Goal: Book appointment/travel/reservation

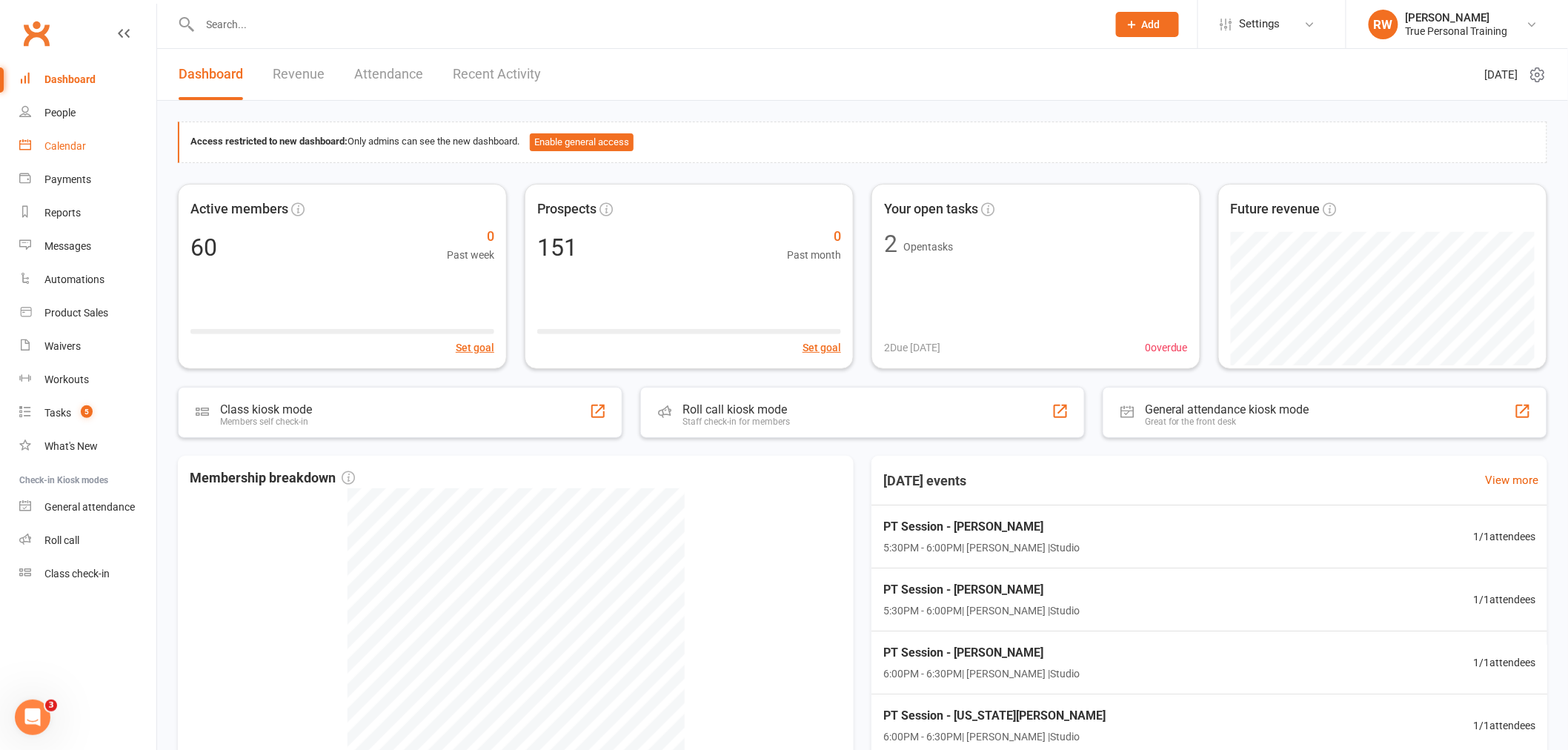
click at [54, 134] on link "Calendar" at bounding box center [88, 146] width 137 height 33
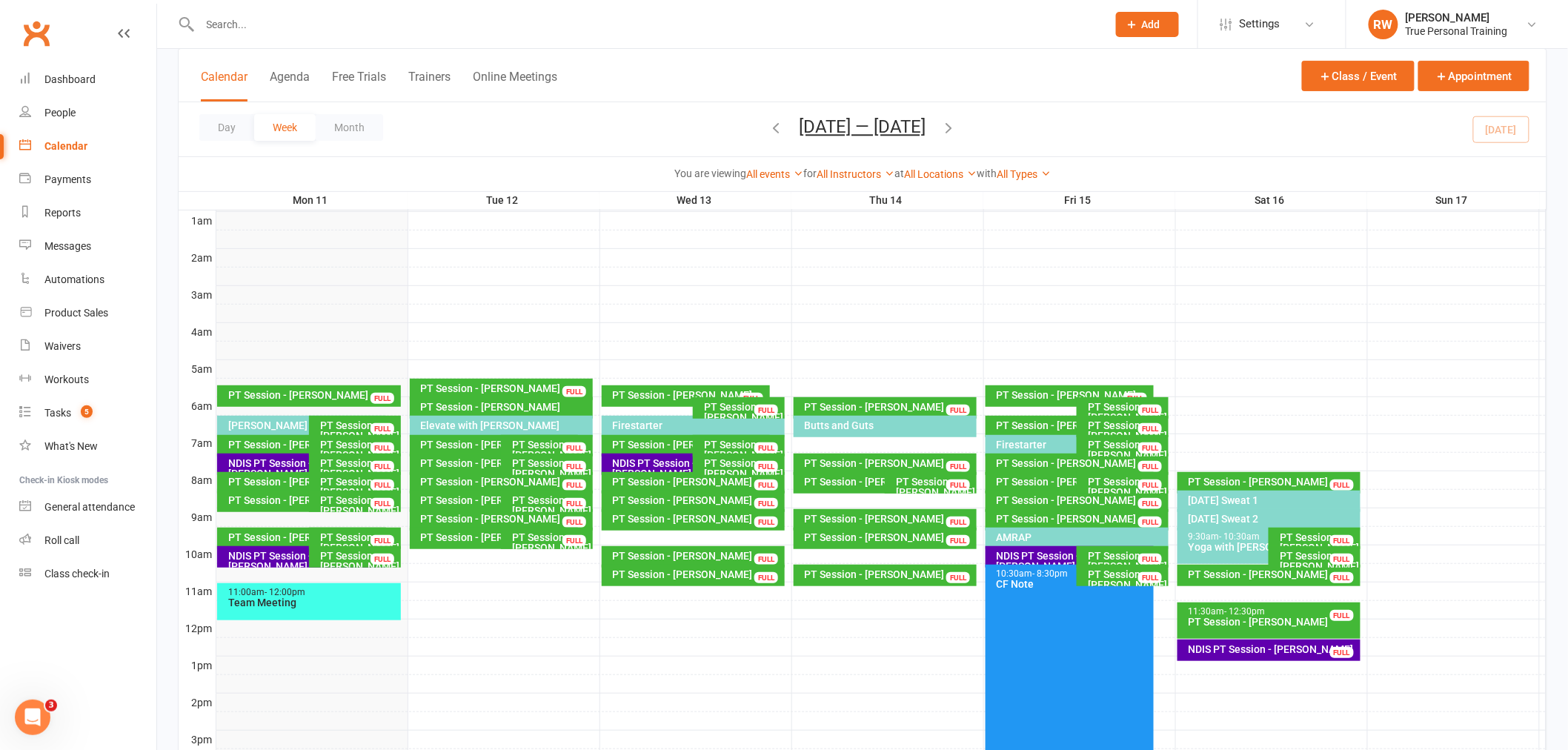
scroll to position [329, 0]
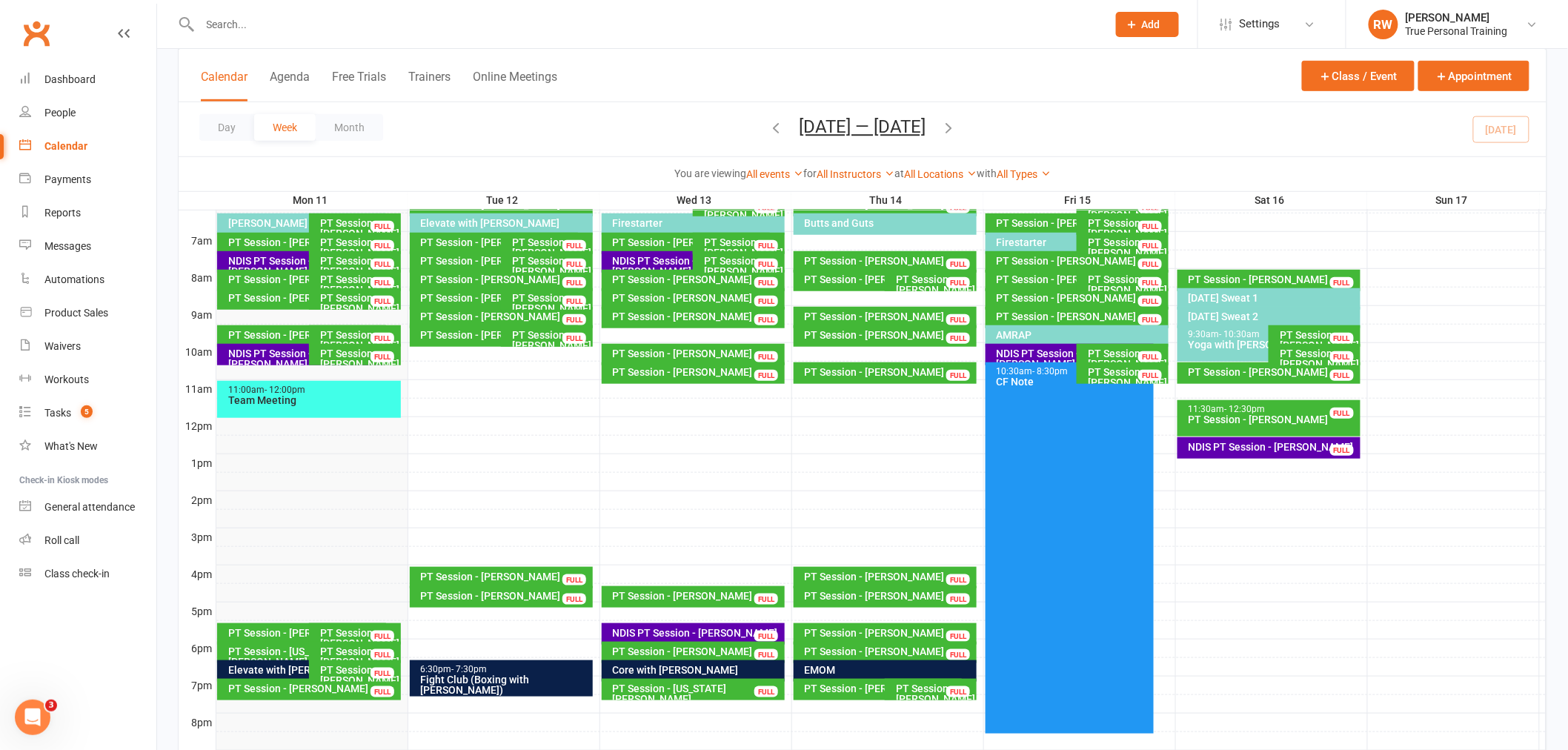
click at [235, 536] on div at bounding box center [881, 536] width 1331 height 18
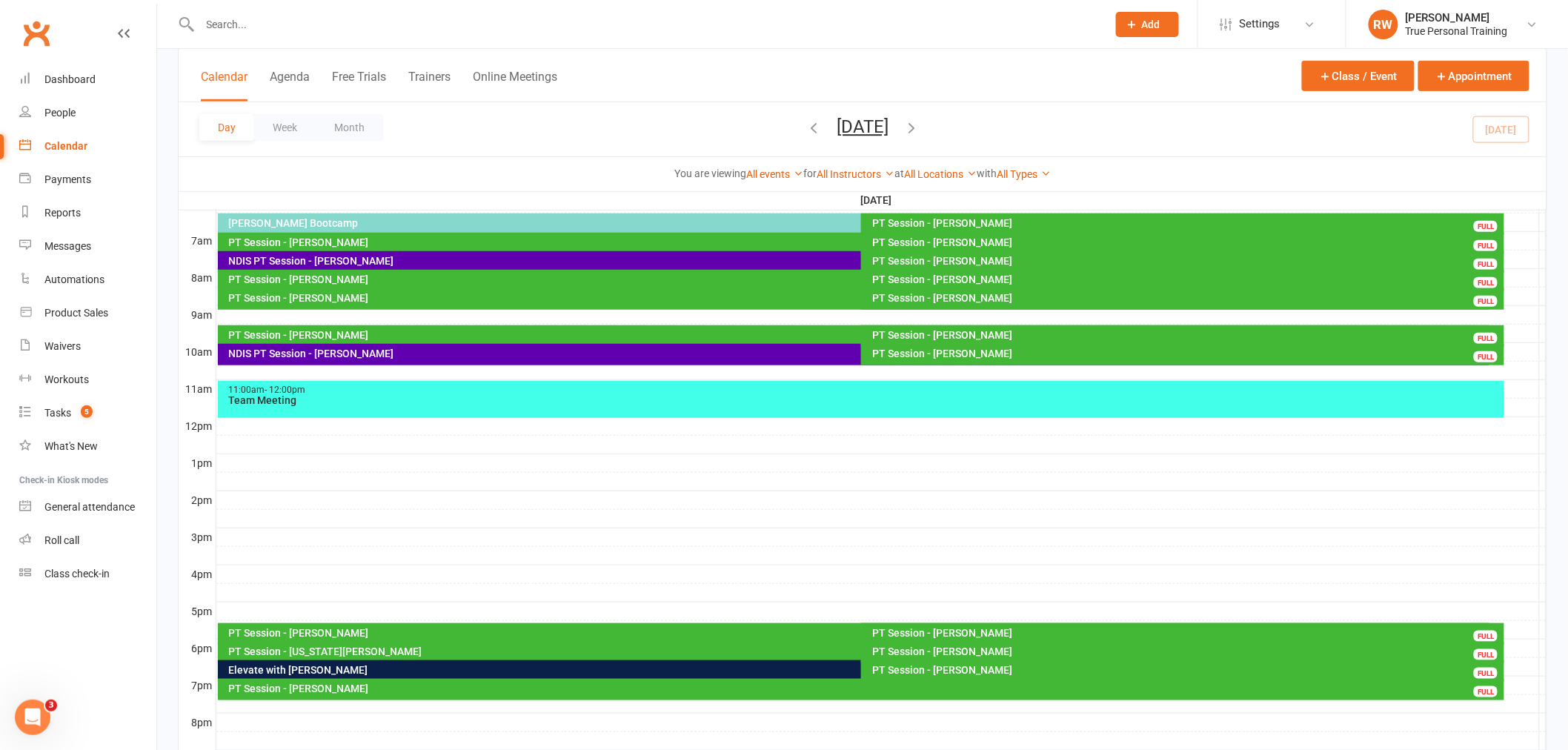
click at [231, 540] on div at bounding box center [881, 536] width 1331 height 18
click at [228, 501] on button "Add Appointment" at bounding box center [239, 507] width 86 height 18
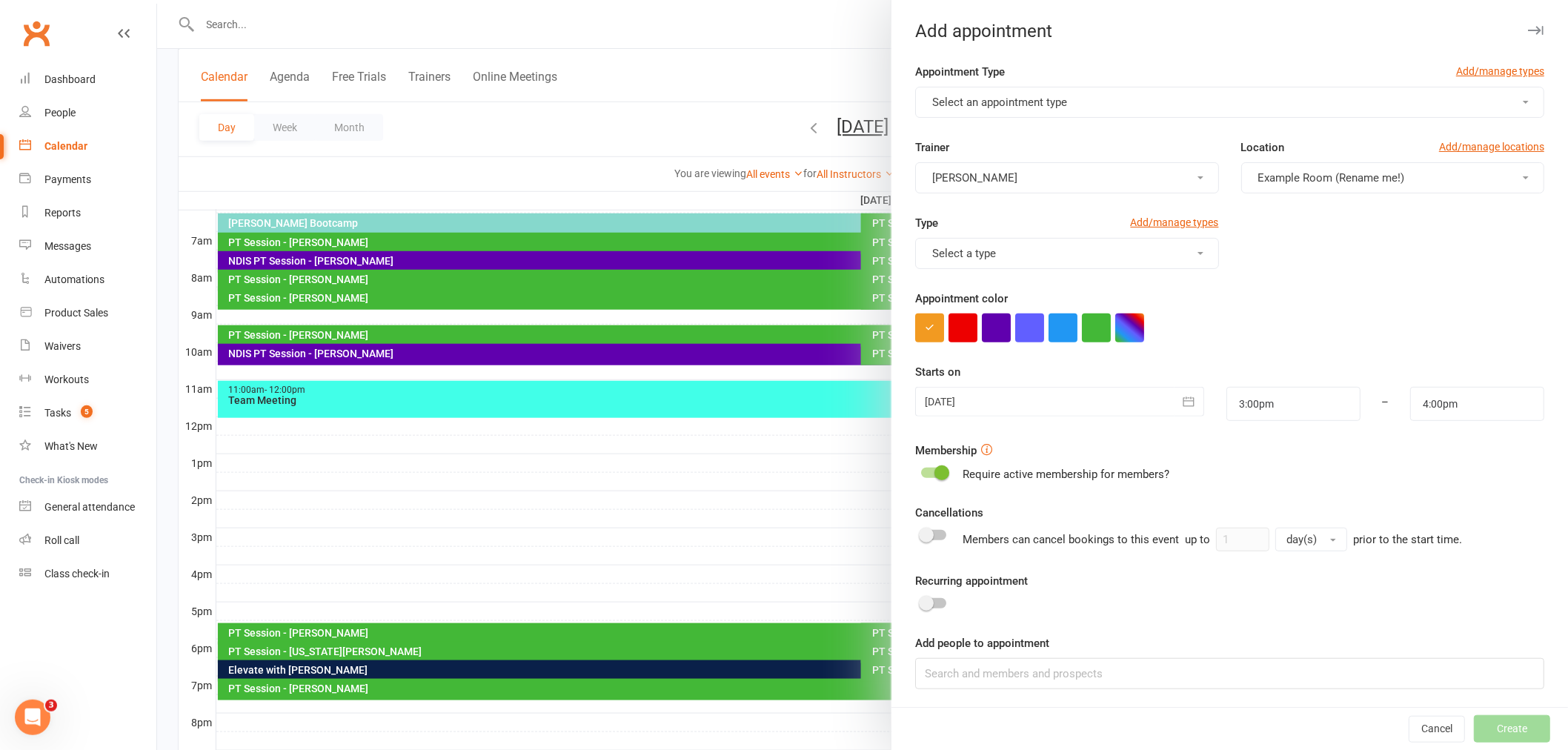
click at [1136, 106] on button "Select an appointment type" at bounding box center [1230, 102] width 629 height 31
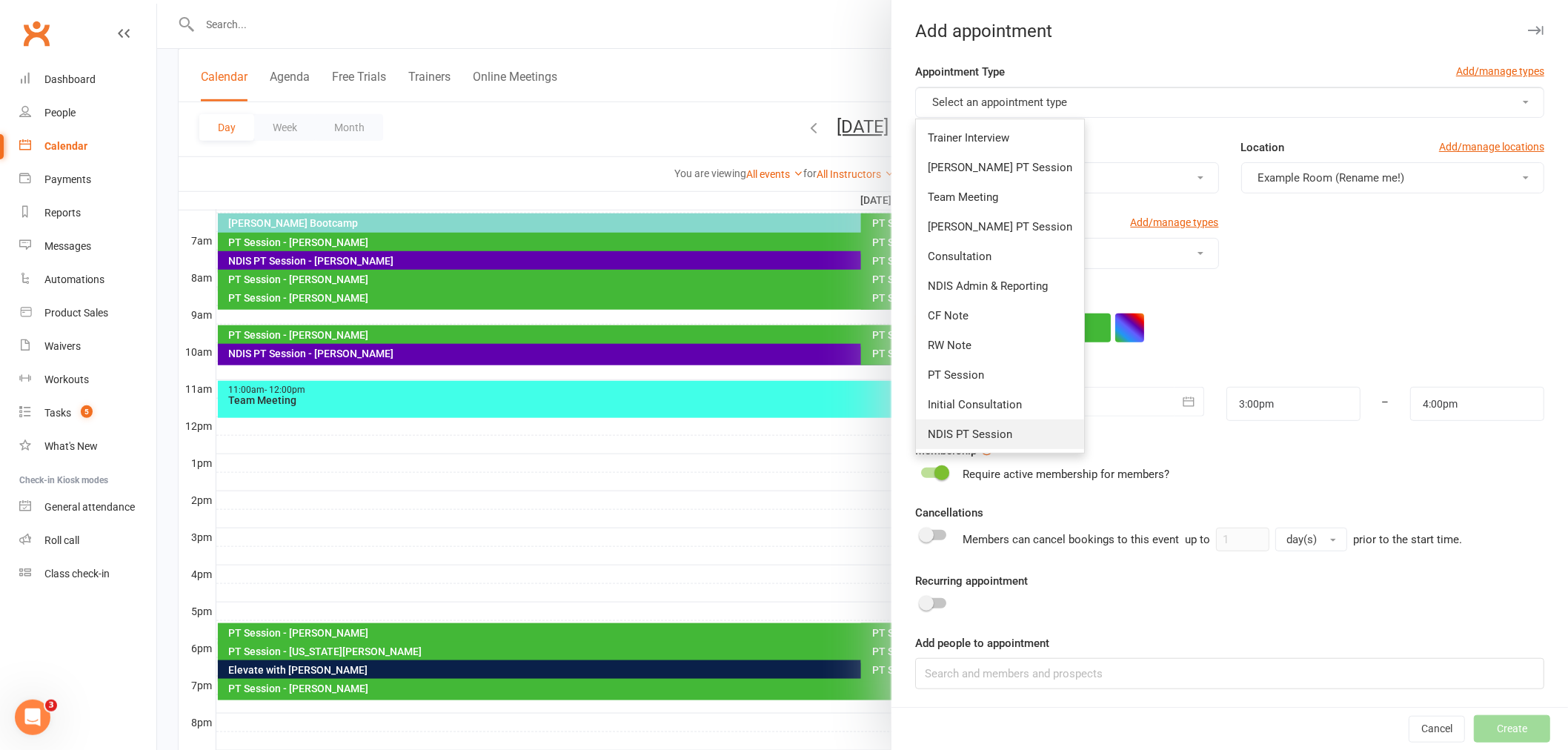
click at [977, 438] on span "NDIS PT Session" at bounding box center [970, 435] width 85 height 14
type input "3:30pm"
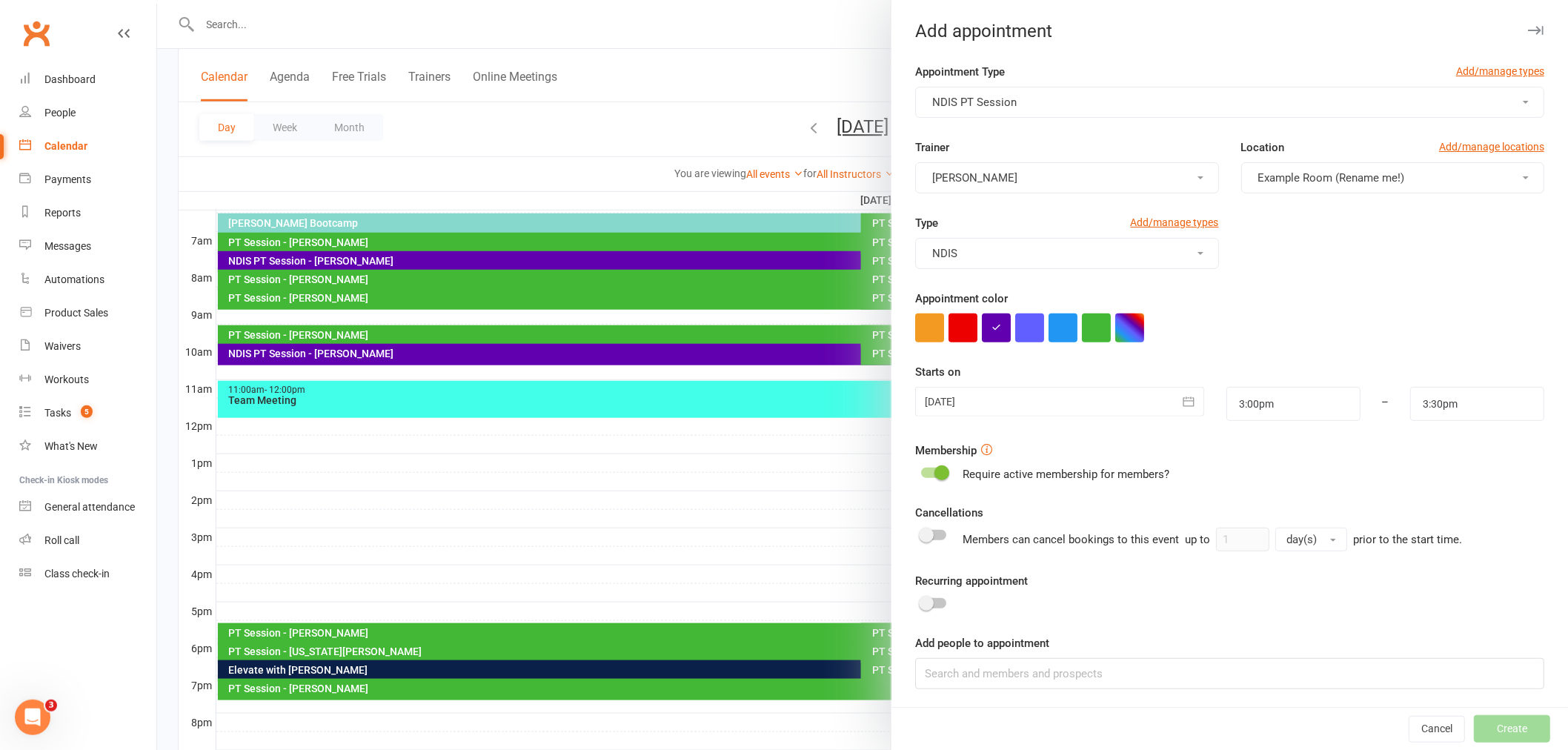
click at [1312, 180] on span "Example Room (Rename me!)" at bounding box center [1332, 178] width 147 height 14
click at [1273, 248] on link "Studio" at bounding box center [1327, 242] width 170 height 30
click at [983, 669] on input at bounding box center [1230, 674] width 629 height 31
type input "c"
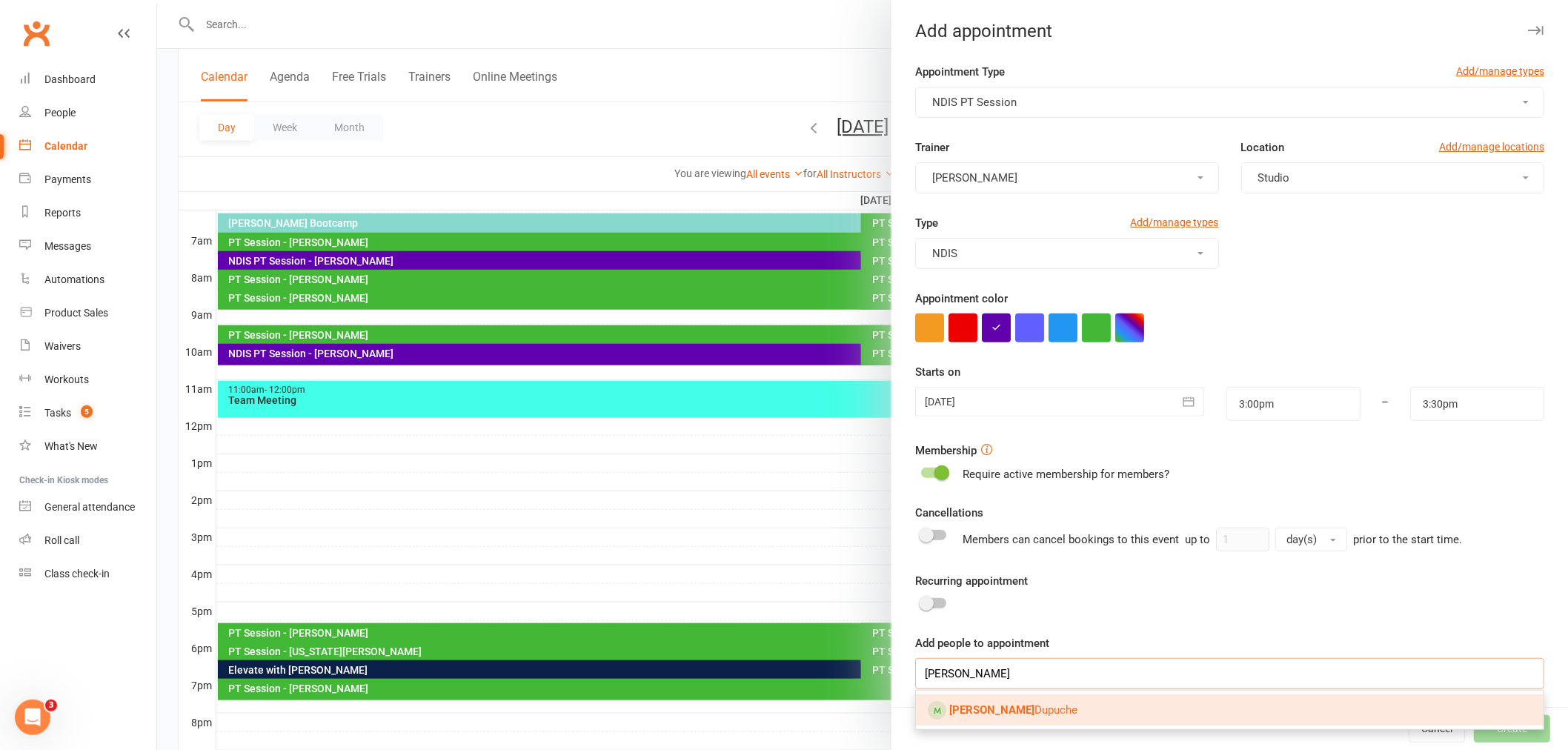
type input "[PERSON_NAME]"
click at [999, 717] on link "[PERSON_NAME]" at bounding box center [1230, 709] width 628 height 31
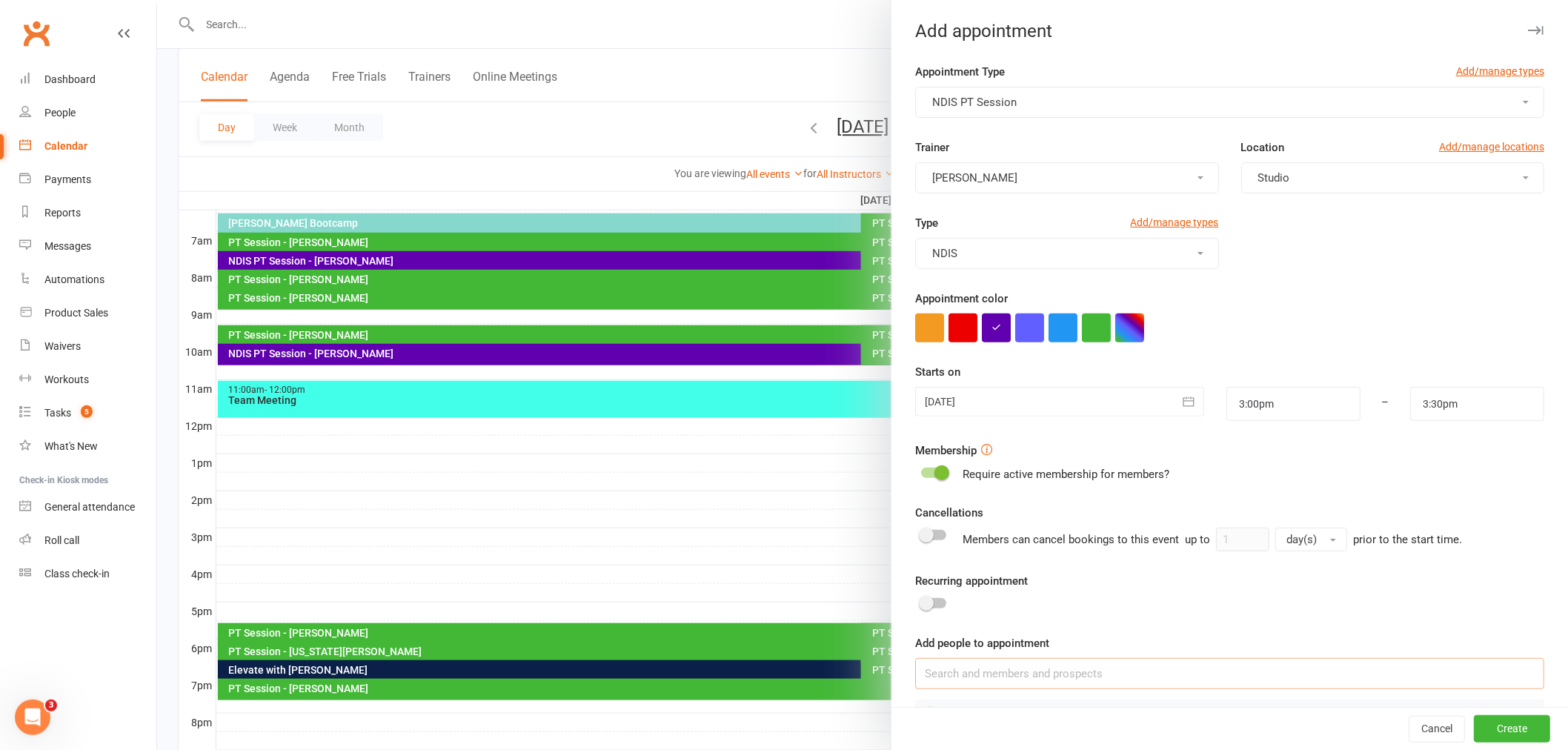
scroll to position [44, 0]
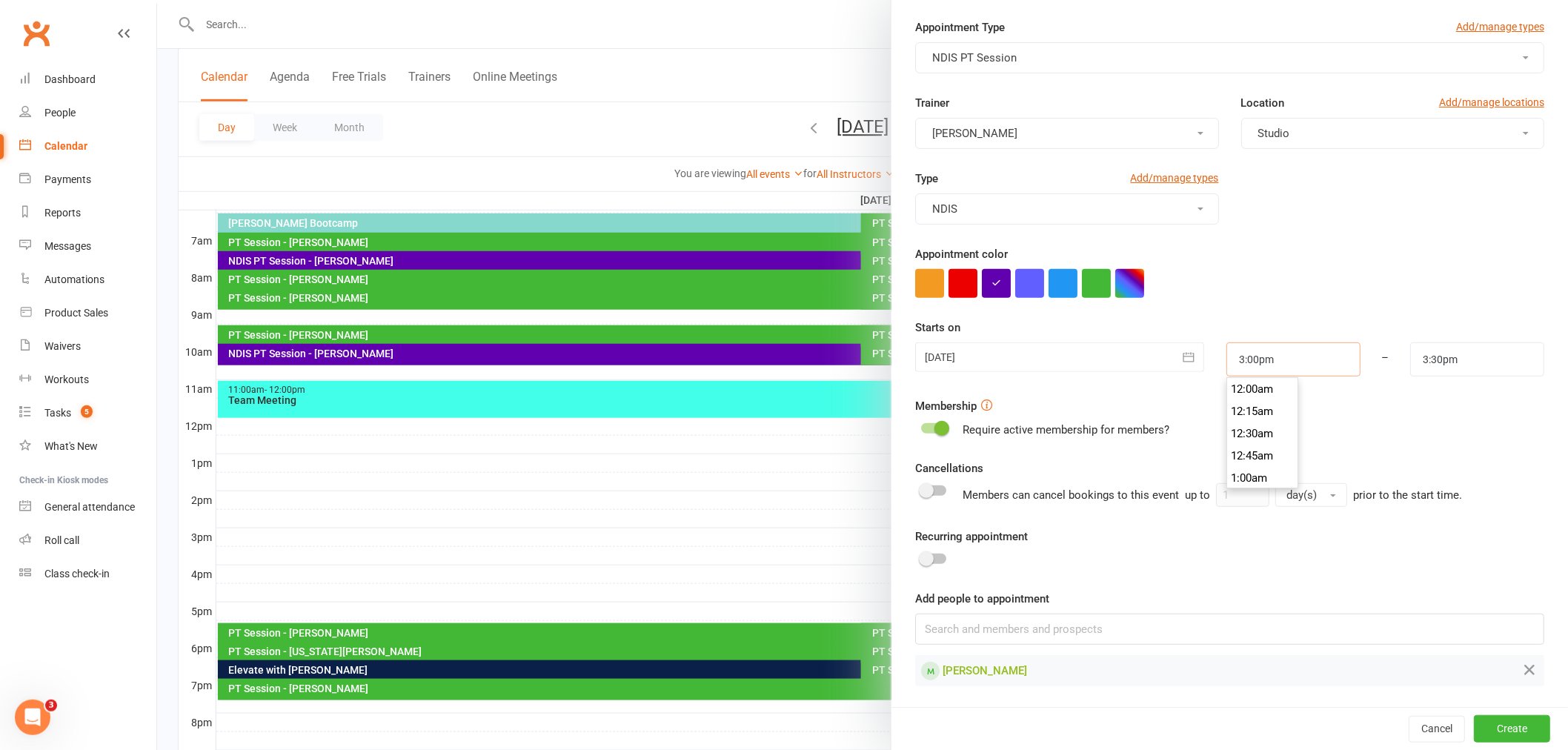
click at [1238, 349] on input "3:00pm" at bounding box center [1293, 359] width 134 height 34
type input "4:00pm"
click at [1232, 419] on li "4:00pm" at bounding box center [1263, 420] width 71 height 22
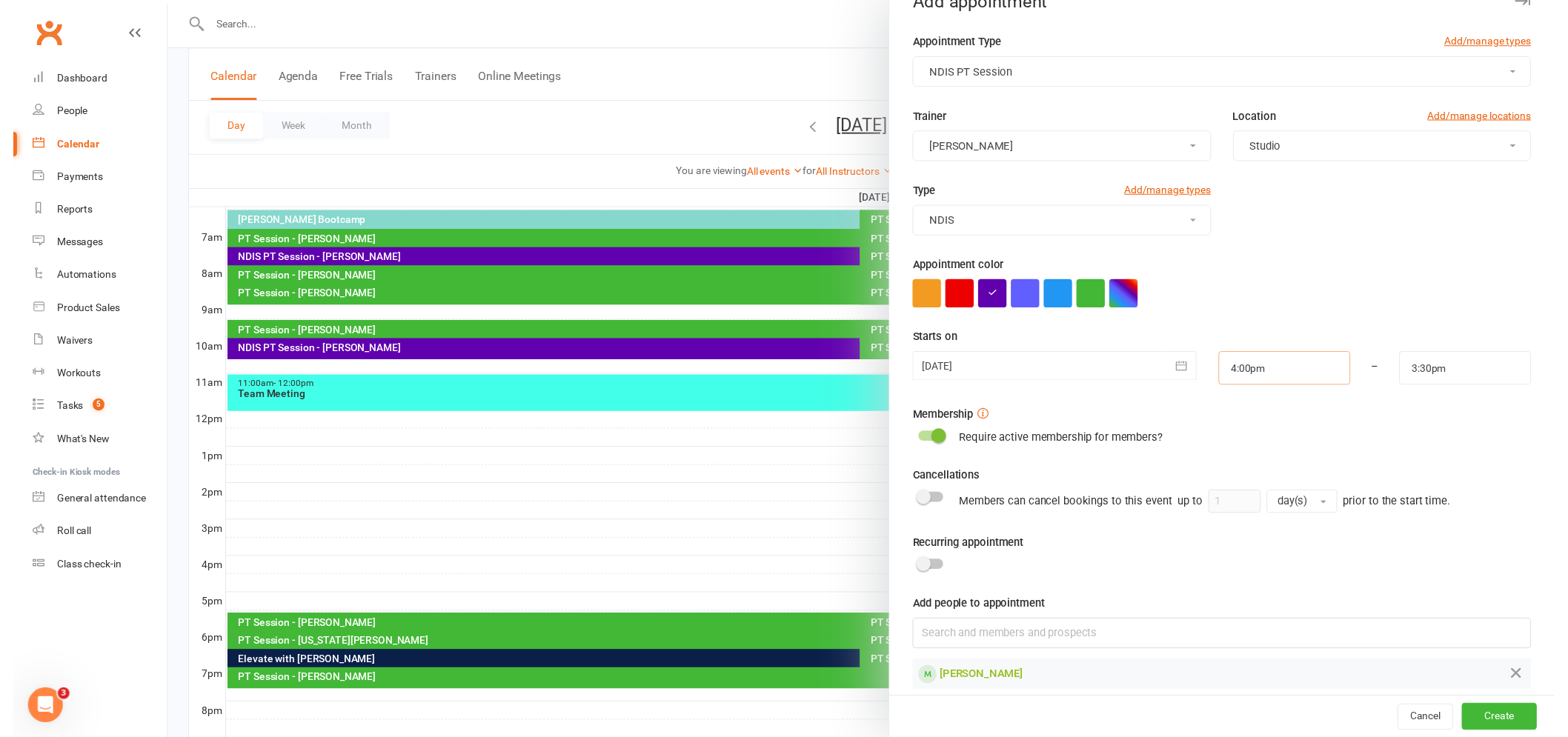
scroll to position [44, 0]
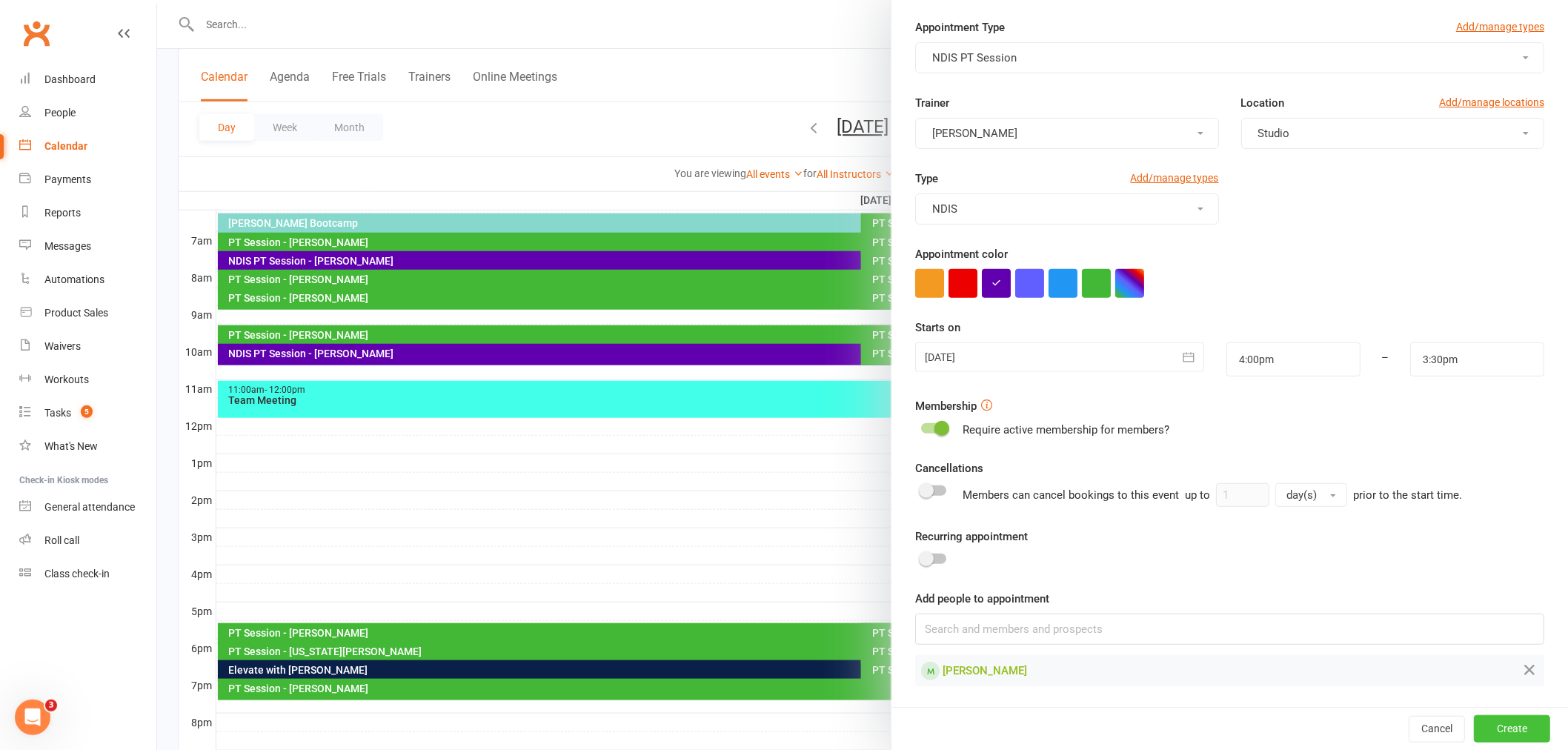
click at [1493, 738] on button "Create" at bounding box center [1512, 728] width 76 height 26
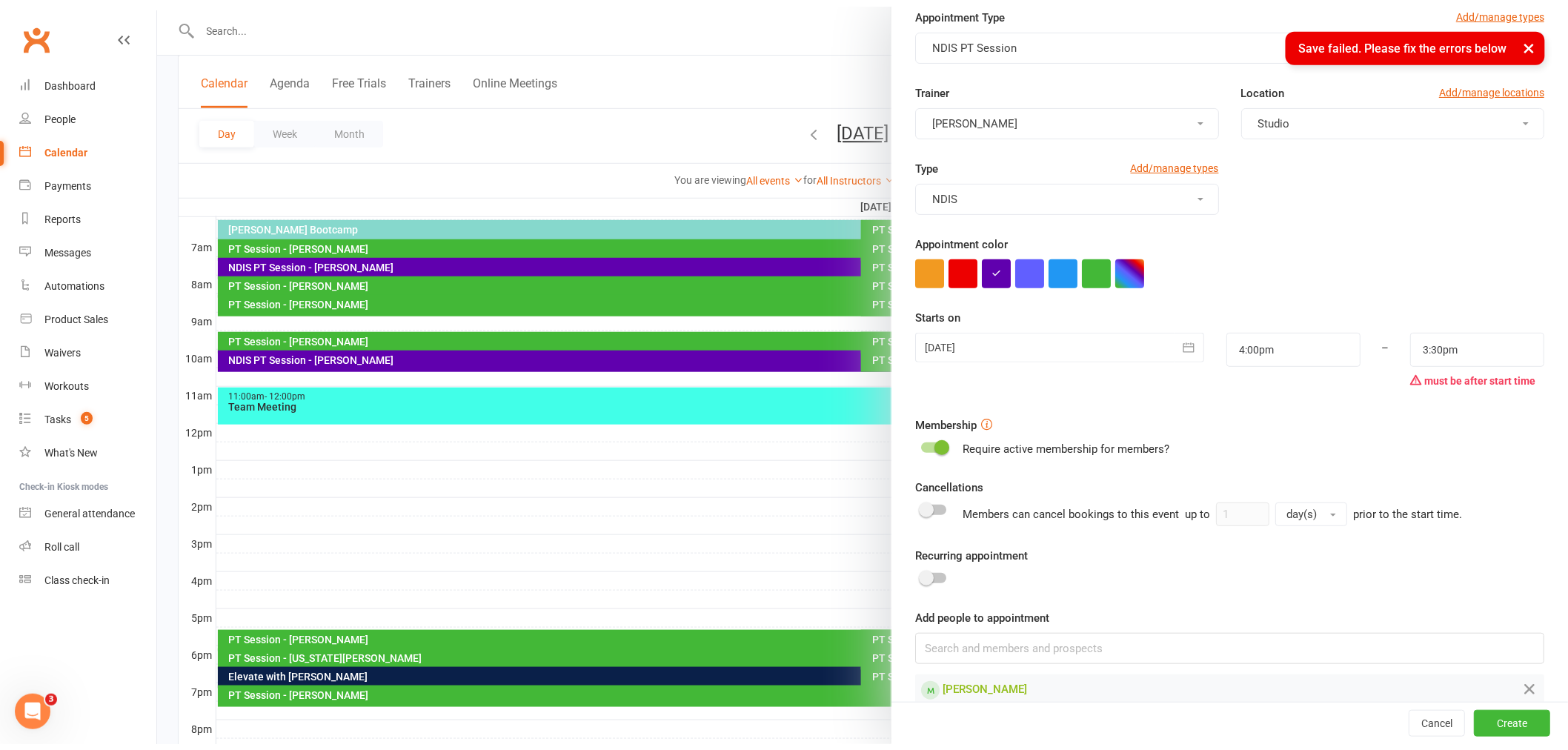
scroll to position [85, 0]
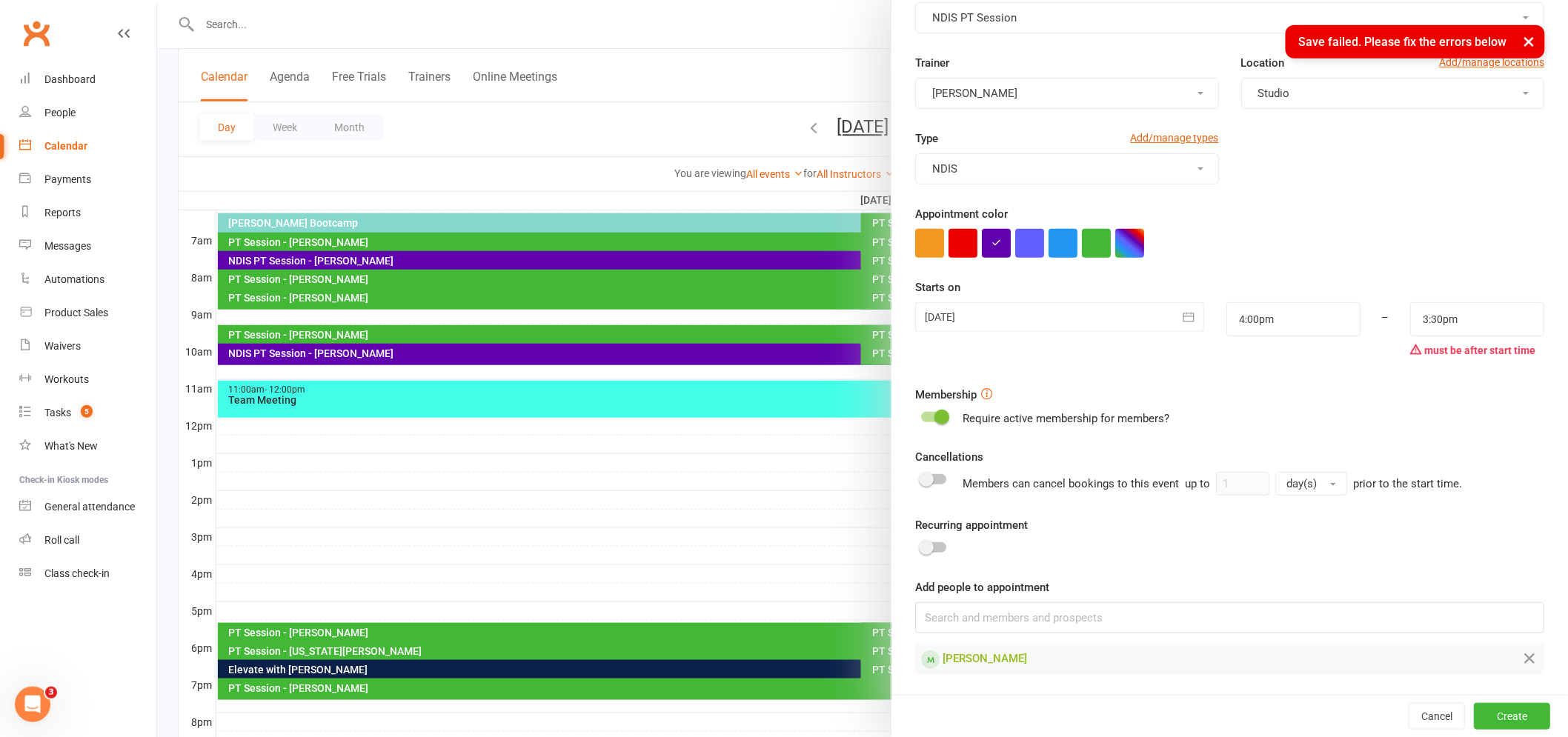
click at [1165, 579] on div "Add people to appointment [PERSON_NAME]" at bounding box center [1230, 627] width 629 height 97
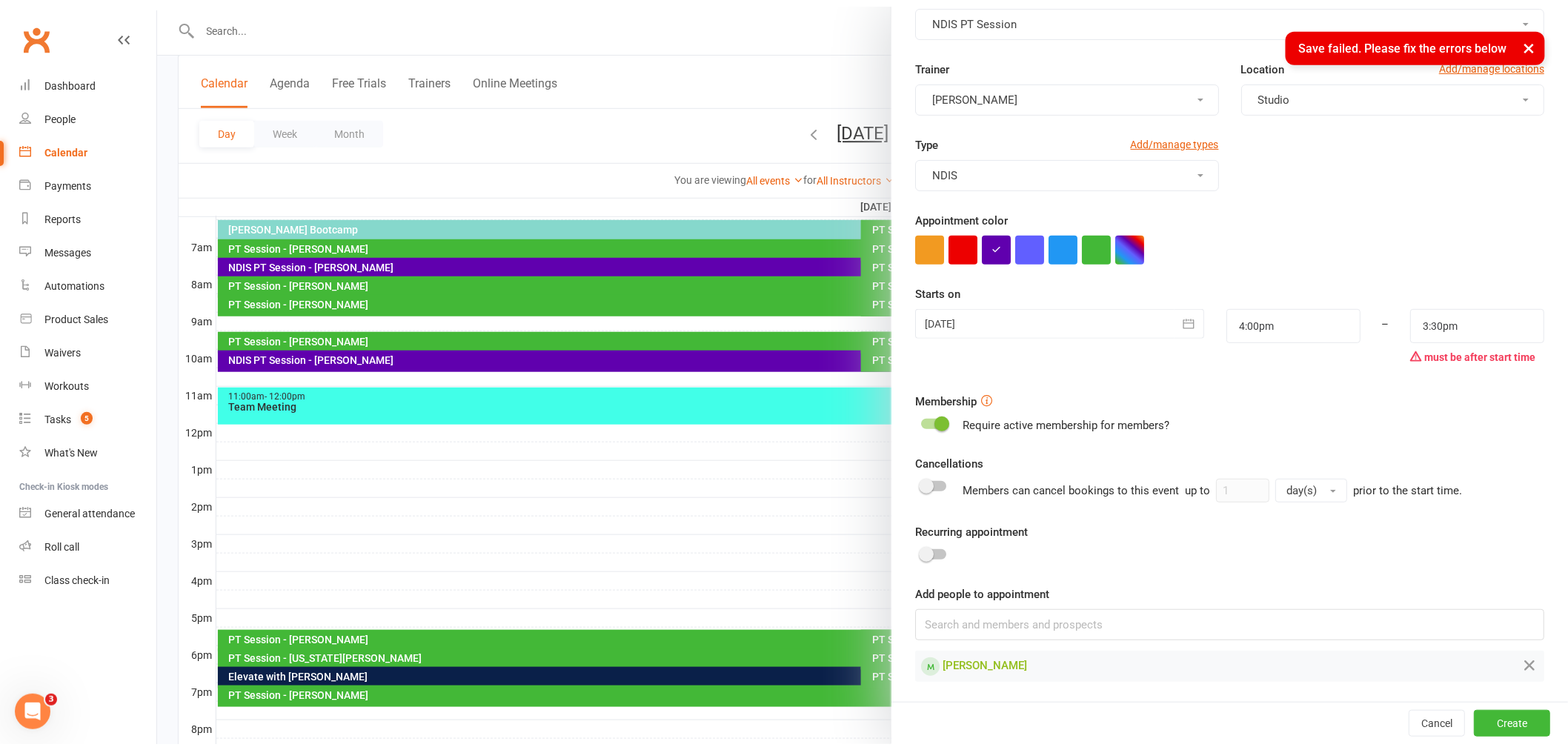
scroll to position [72, 0]
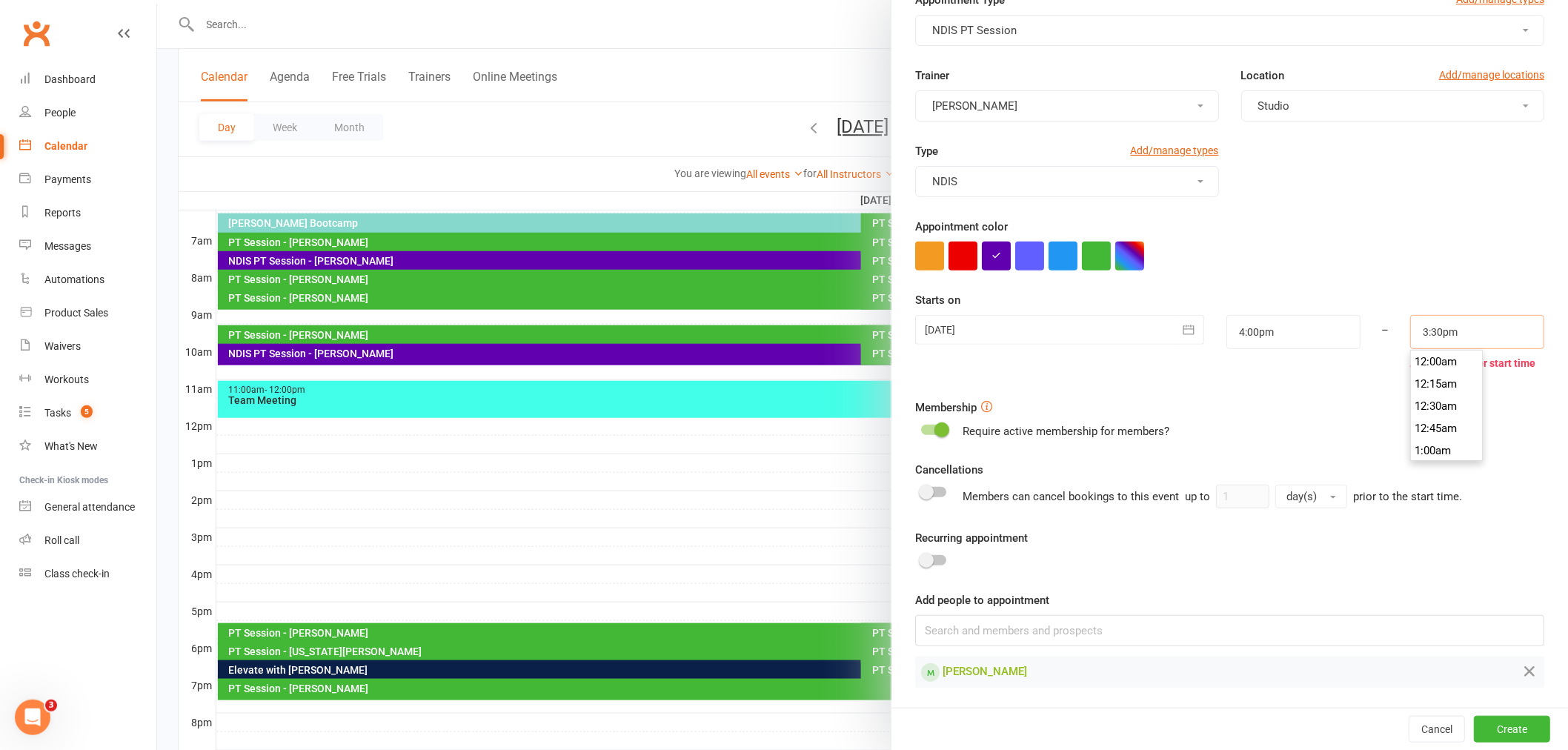
click at [1410, 329] on input "3:30pm" at bounding box center [1477, 332] width 134 height 34
type input "4:30pm"
click at [1411, 386] on li "4:30pm" at bounding box center [1447, 392] width 71 height 22
click at [1460, 461] on div "Cancellations Members can cancel bookings to this event up to 1 day(s) prior to…" at bounding box center [1230, 485] width 629 height 47
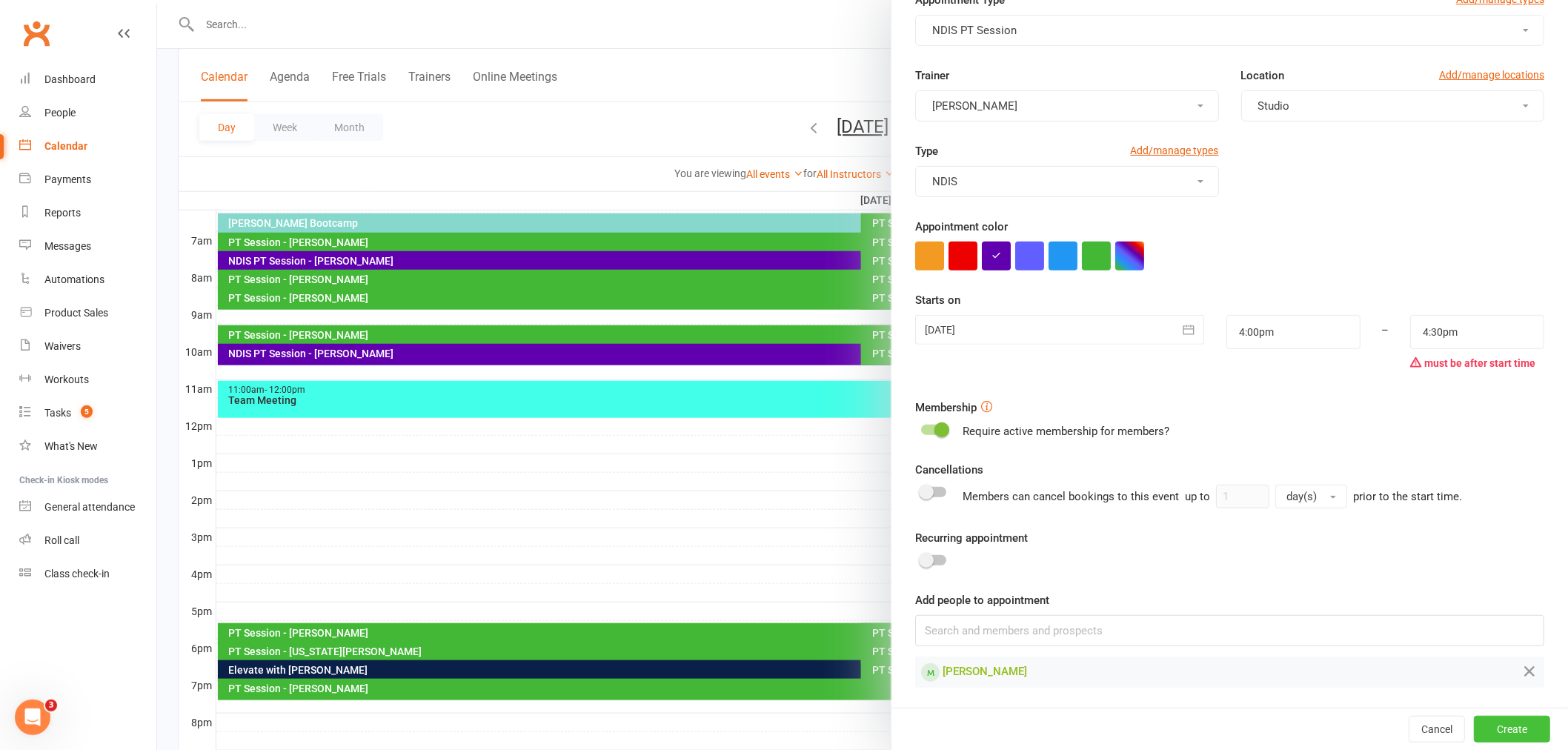
click at [1493, 727] on button "Create" at bounding box center [1512, 729] width 76 height 26
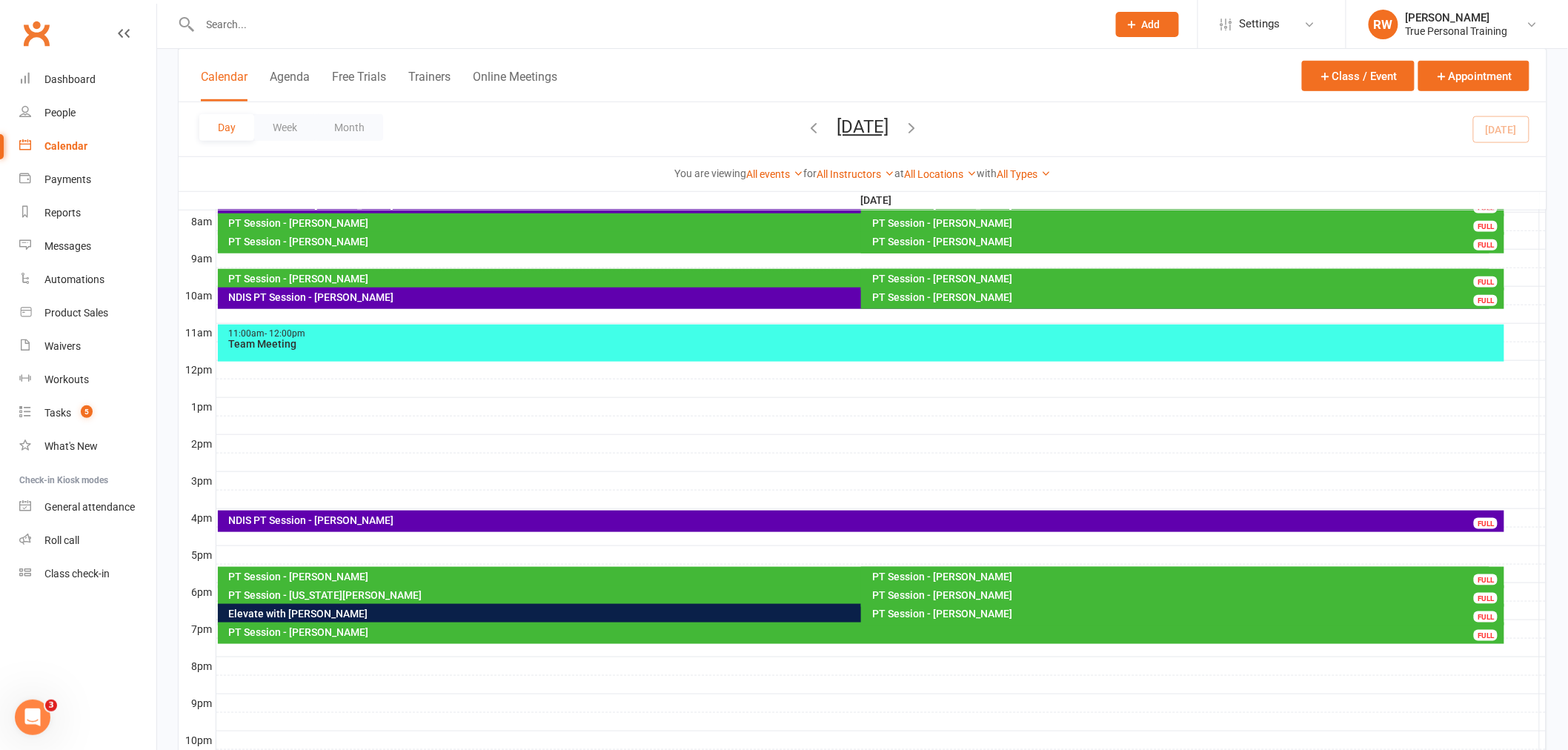
scroll to position [411, 0]
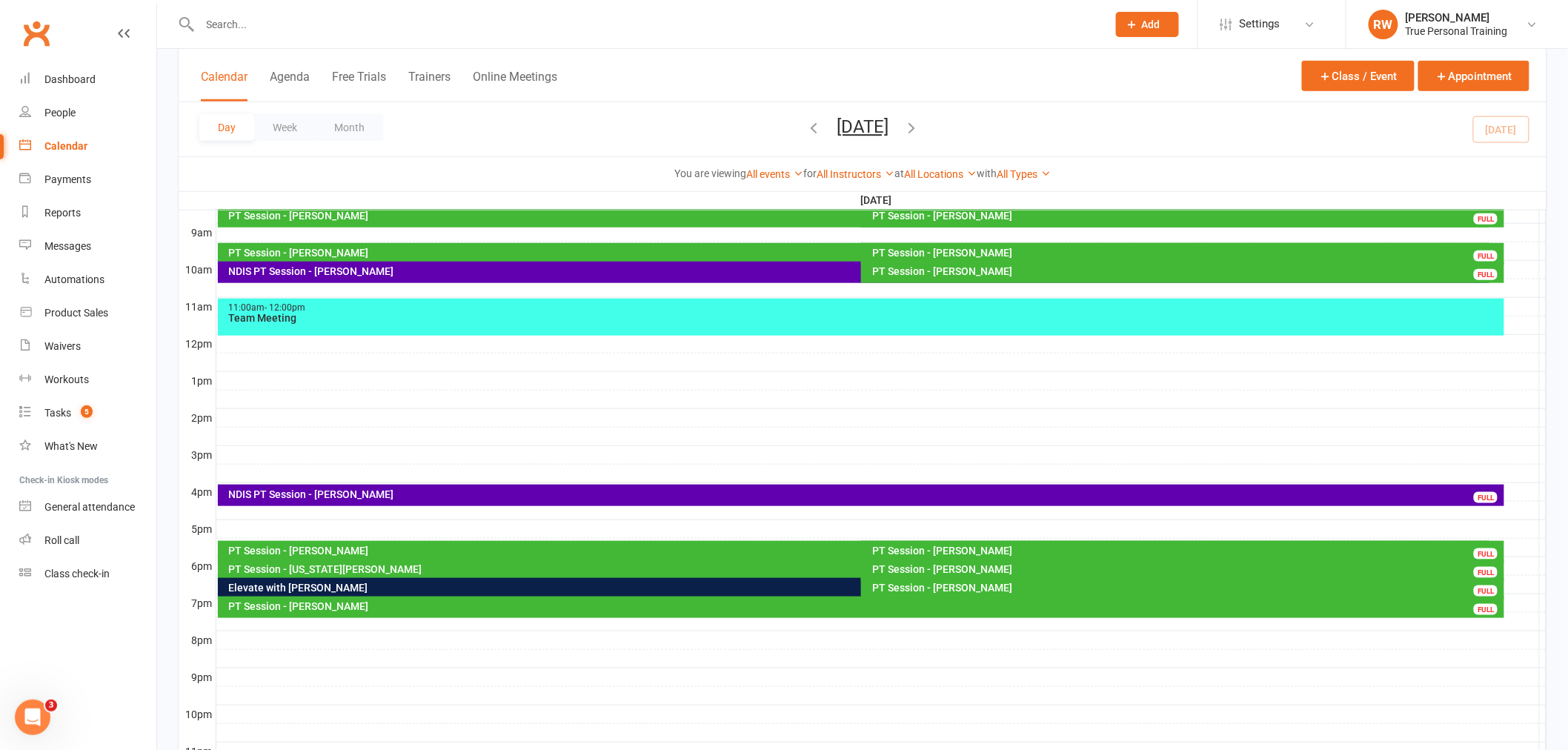
click at [295, 512] on div at bounding box center [881, 510] width 1331 height 18
click at [270, 473] on button "Add Appointment" at bounding box center [303, 478] width 86 height 18
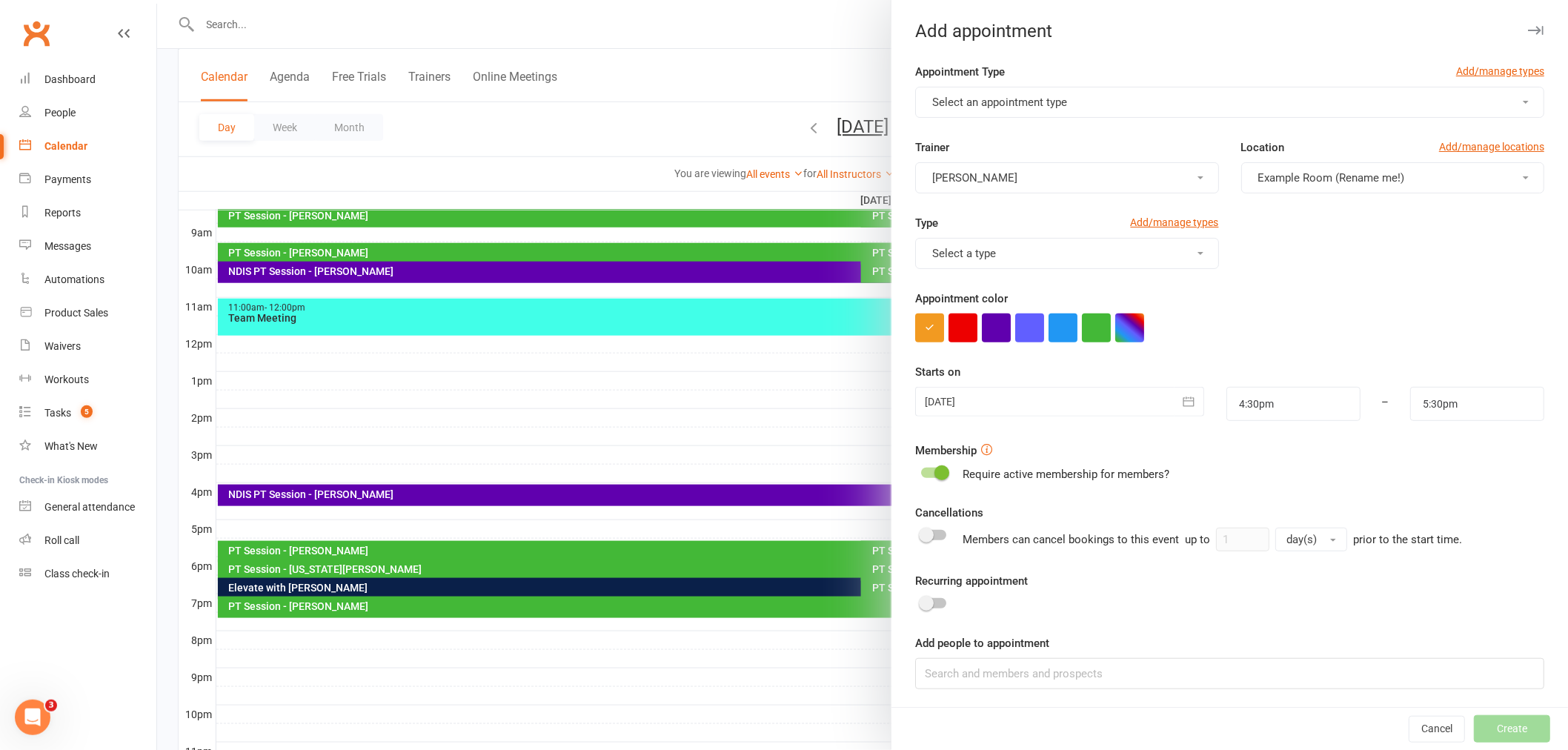
click at [1189, 692] on div "Appointment Type Add/manage types Select an appointment type Trainer [PERSON_NA…" at bounding box center [1230, 386] width 676 height 647
click at [1165, 684] on input at bounding box center [1230, 674] width 629 height 31
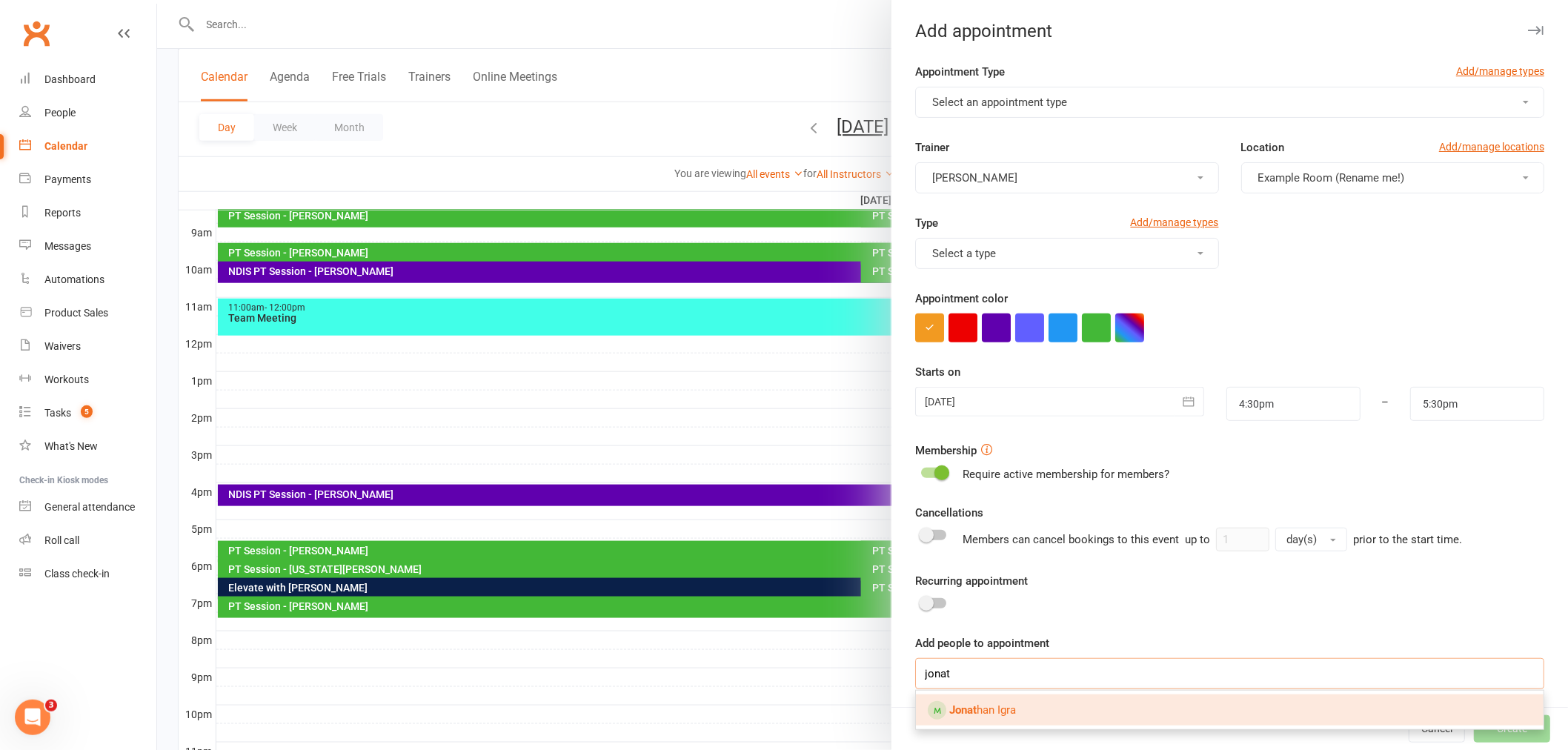
type input "jonat"
click at [1151, 706] on link "Jonat han Igra" at bounding box center [1230, 709] width 628 height 31
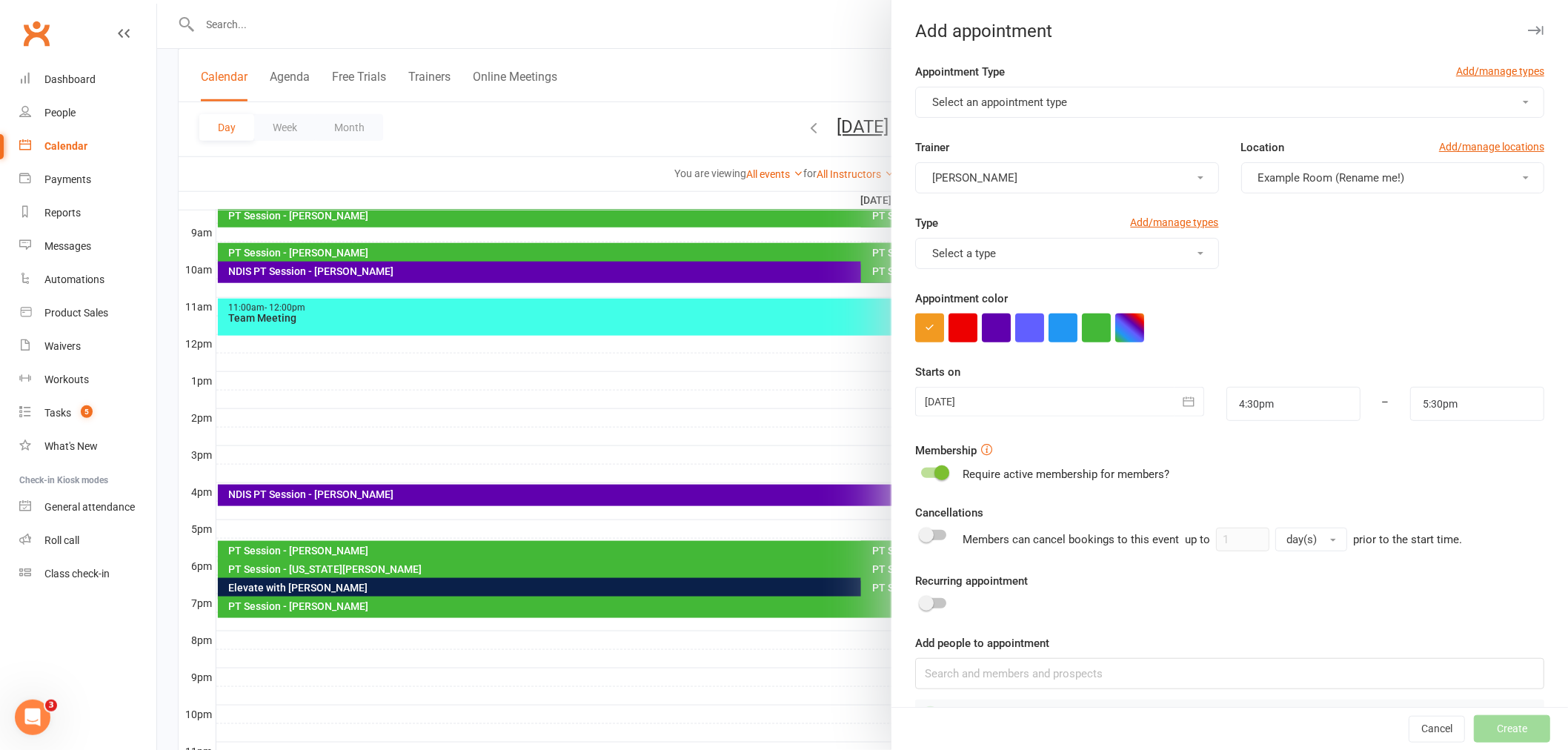
click at [1343, 171] on span "Example Room (Rename me!)" at bounding box center [1332, 178] width 147 height 14
click at [1275, 253] on link "Studio" at bounding box center [1327, 242] width 170 height 30
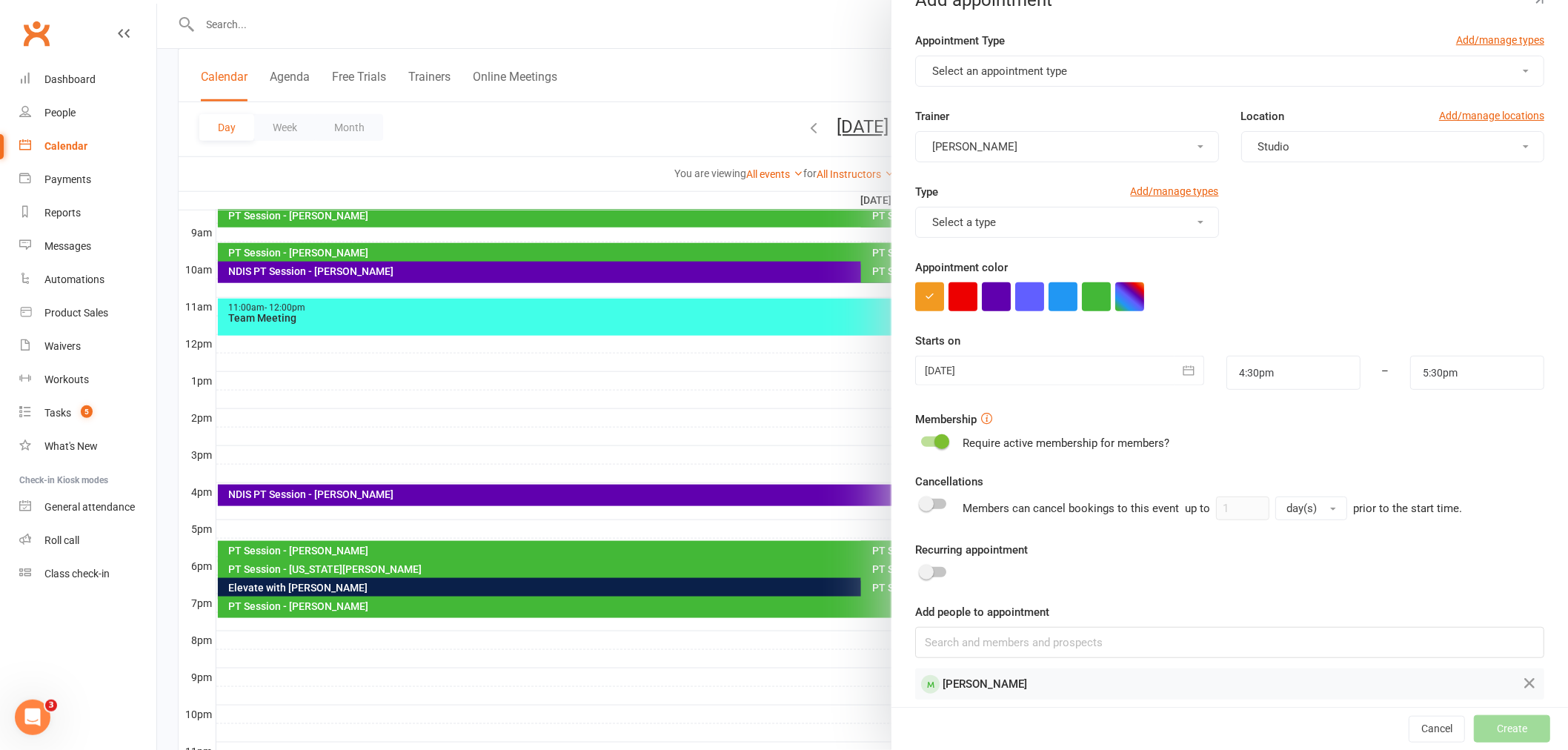
scroll to position [44, 0]
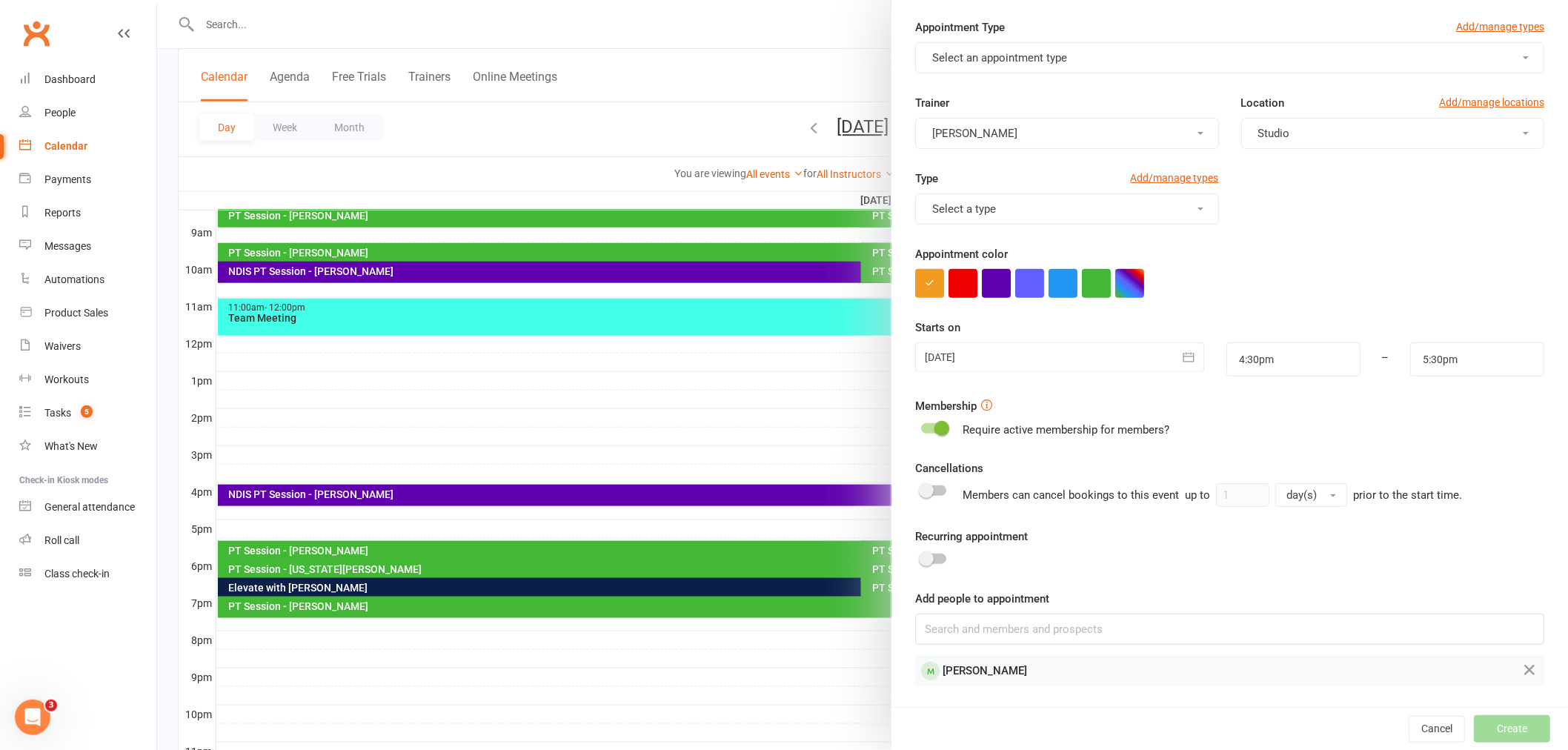
click at [1089, 56] on button "Select an appointment type" at bounding box center [1230, 58] width 629 height 31
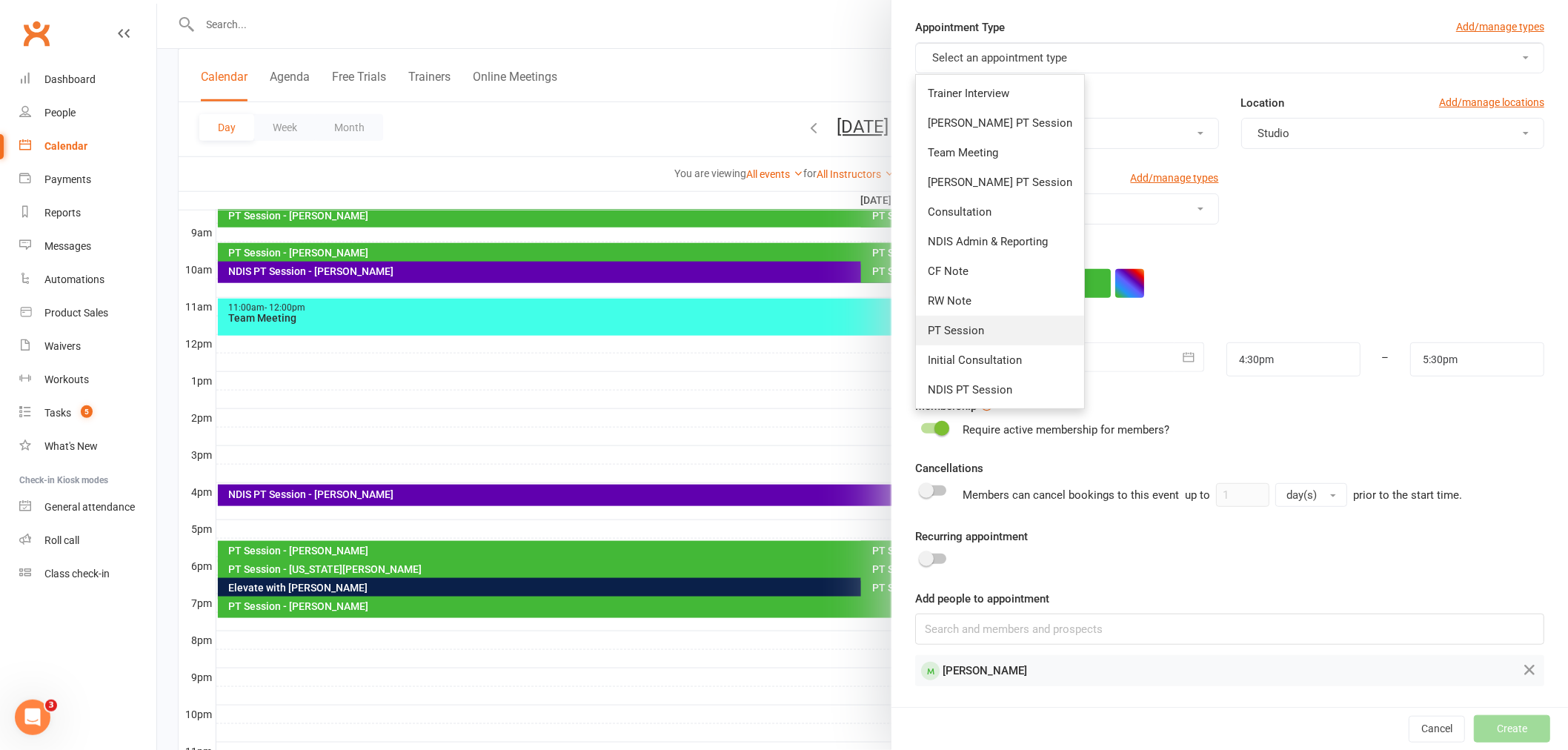
click at [966, 337] on link "PT Session" at bounding box center [1000, 331] width 168 height 30
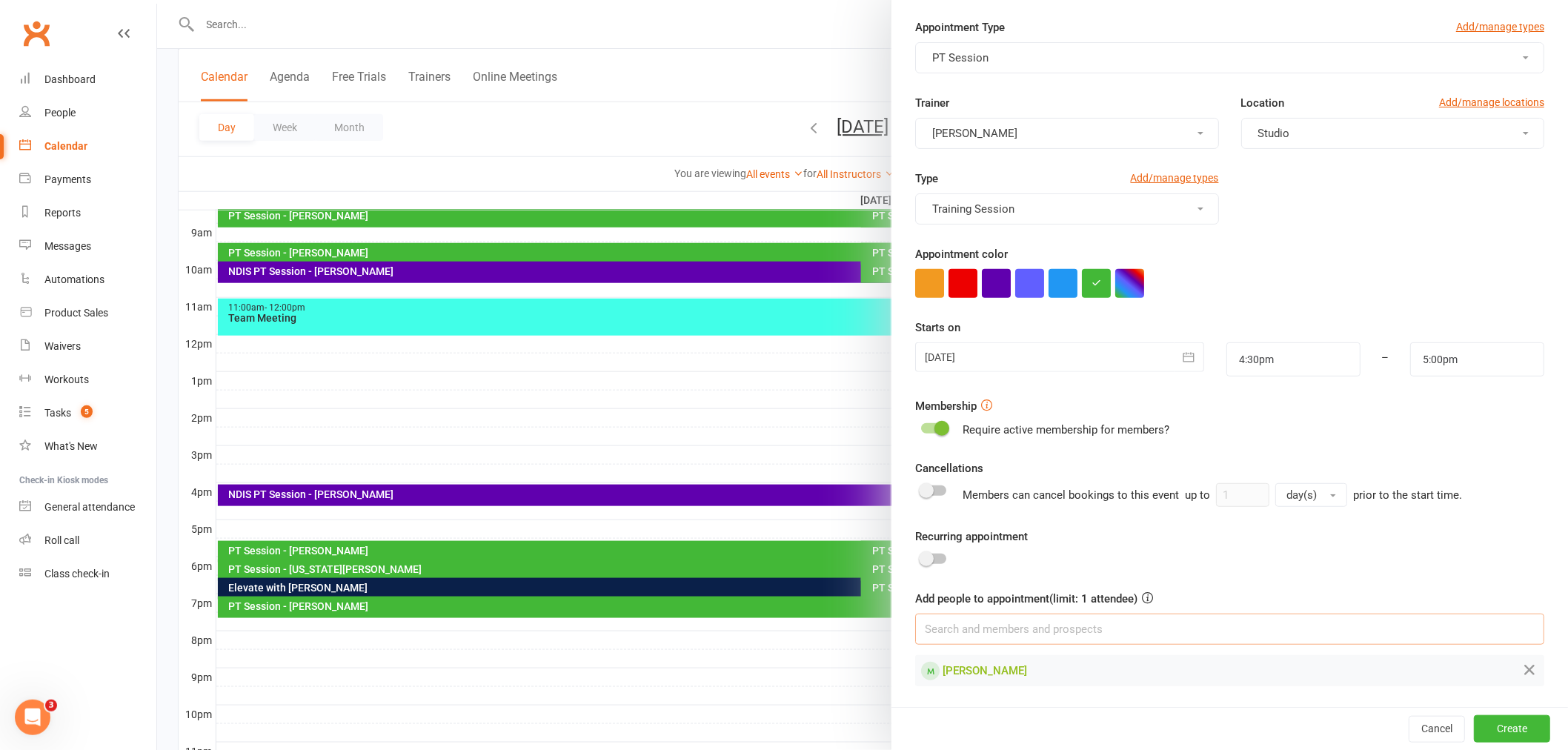
click at [1058, 625] on input at bounding box center [1230, 629] width 629 height 31
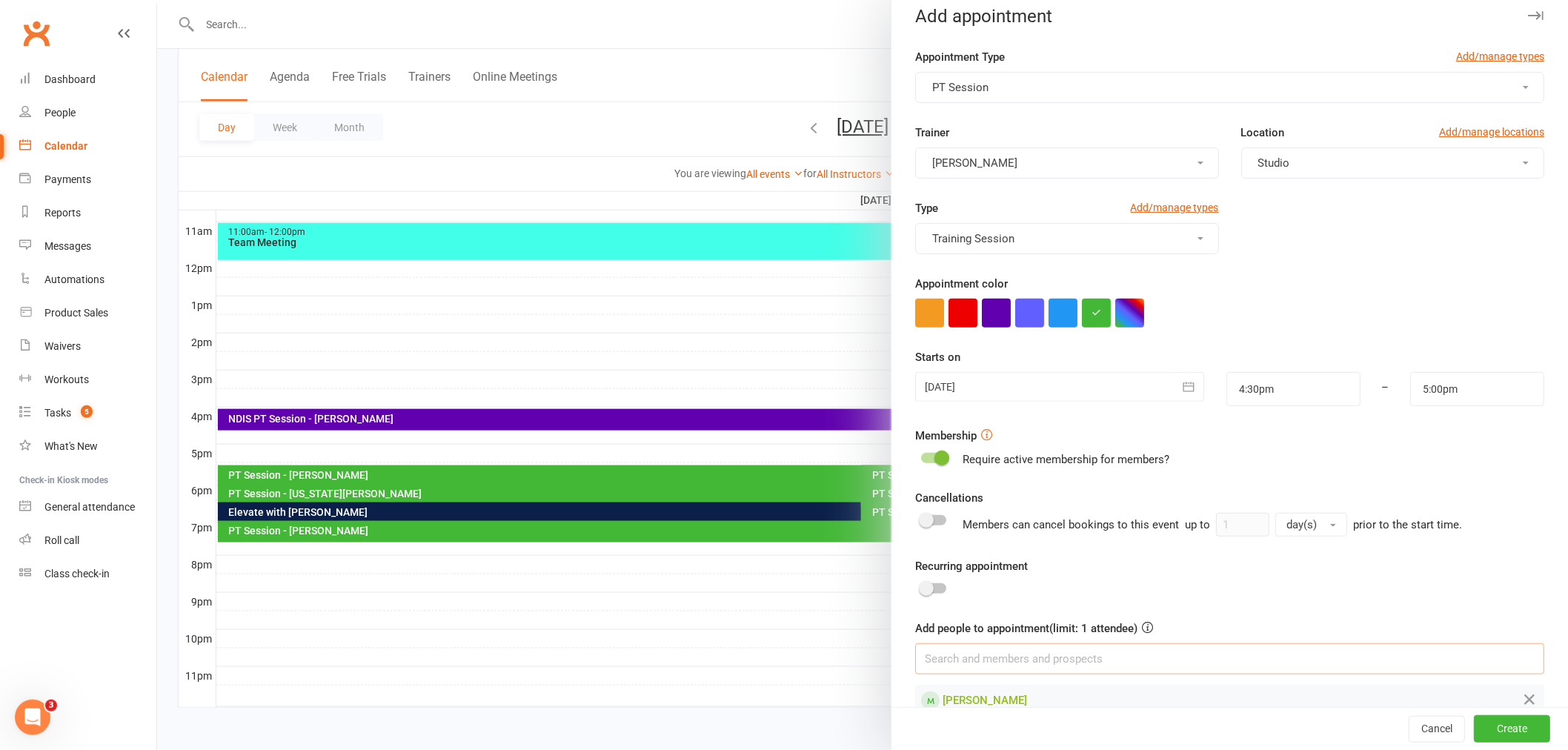
scroll to position [0, 0]
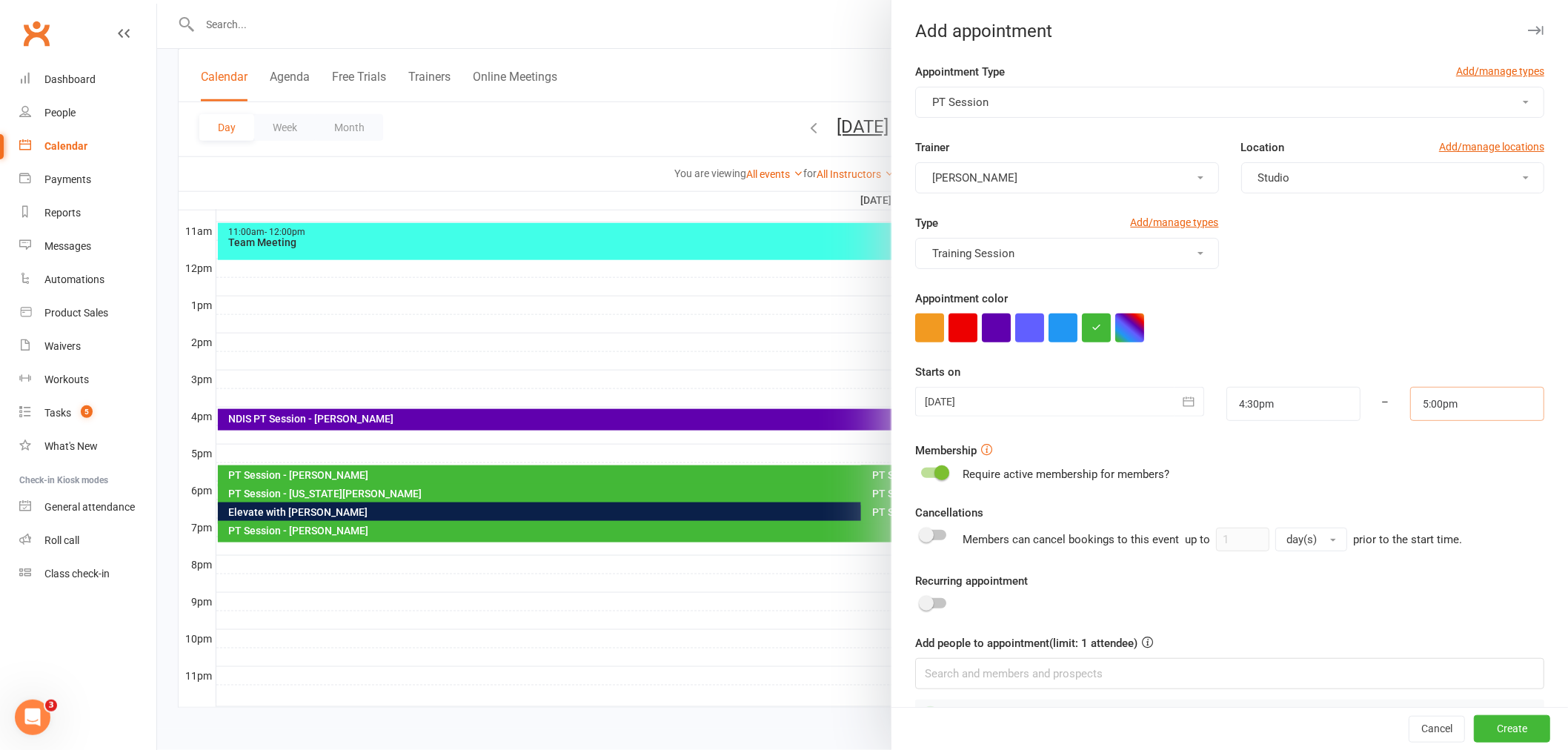
click at [1425, 408] on input "5:00pm" at bounding box center [1477, 403] width 134 height 34
type input "5:30pm"
click at [1442, 494] on li "5:30pm" at bounding box center [1447, 503] width 71 height 22
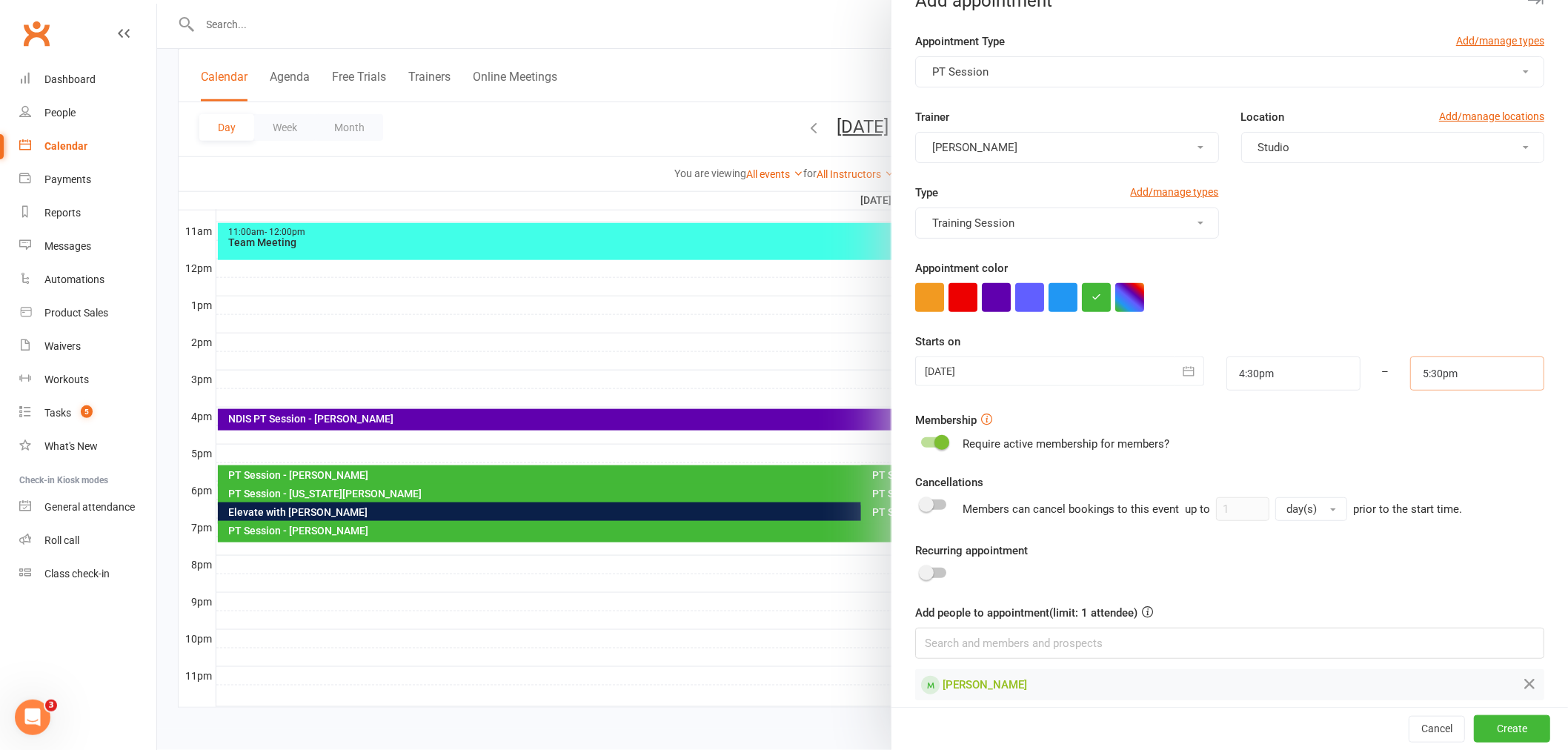
scroll to position [44, 0]
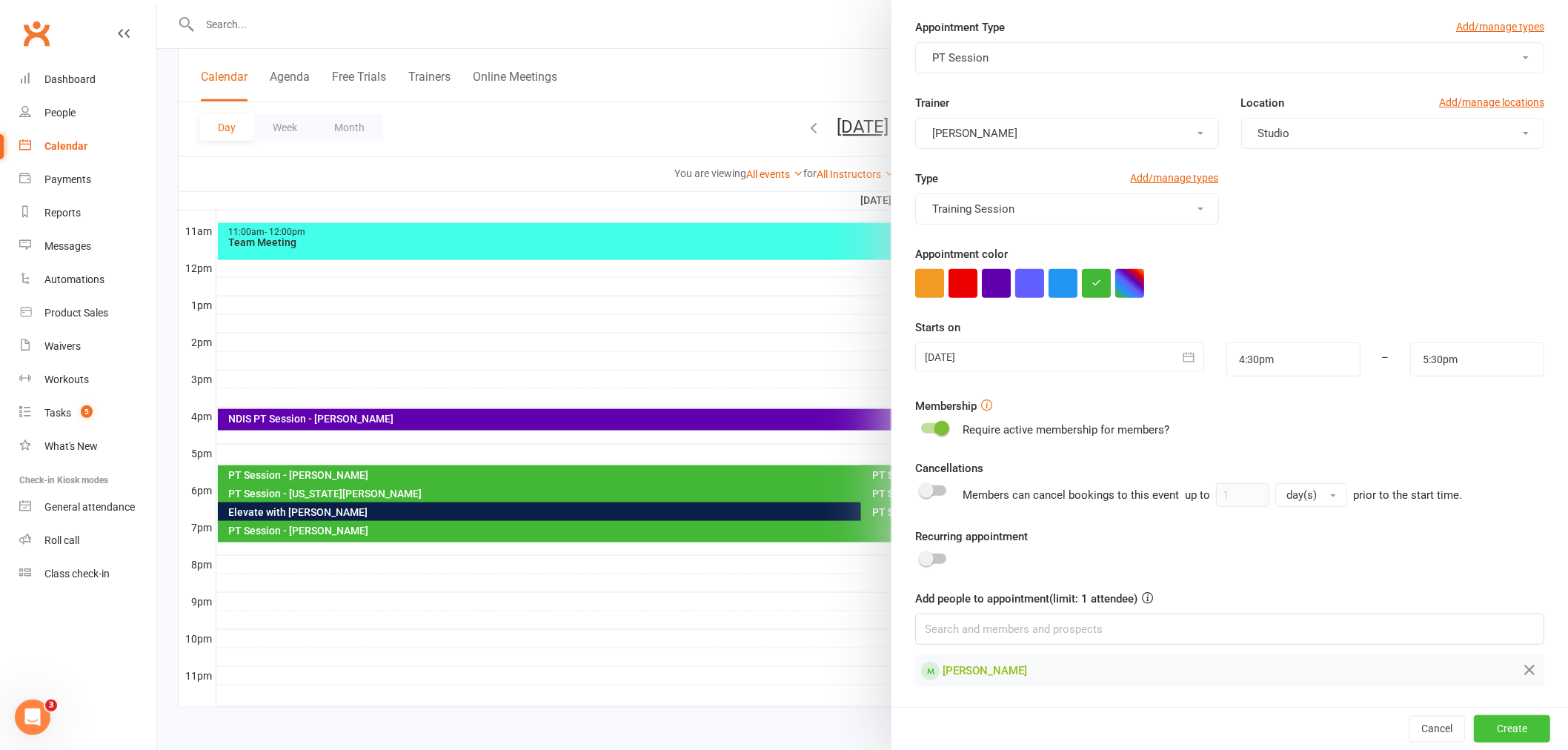
click at [1481, 729] on button "Create" at bounding box center [1512, 728] width 76 height 26
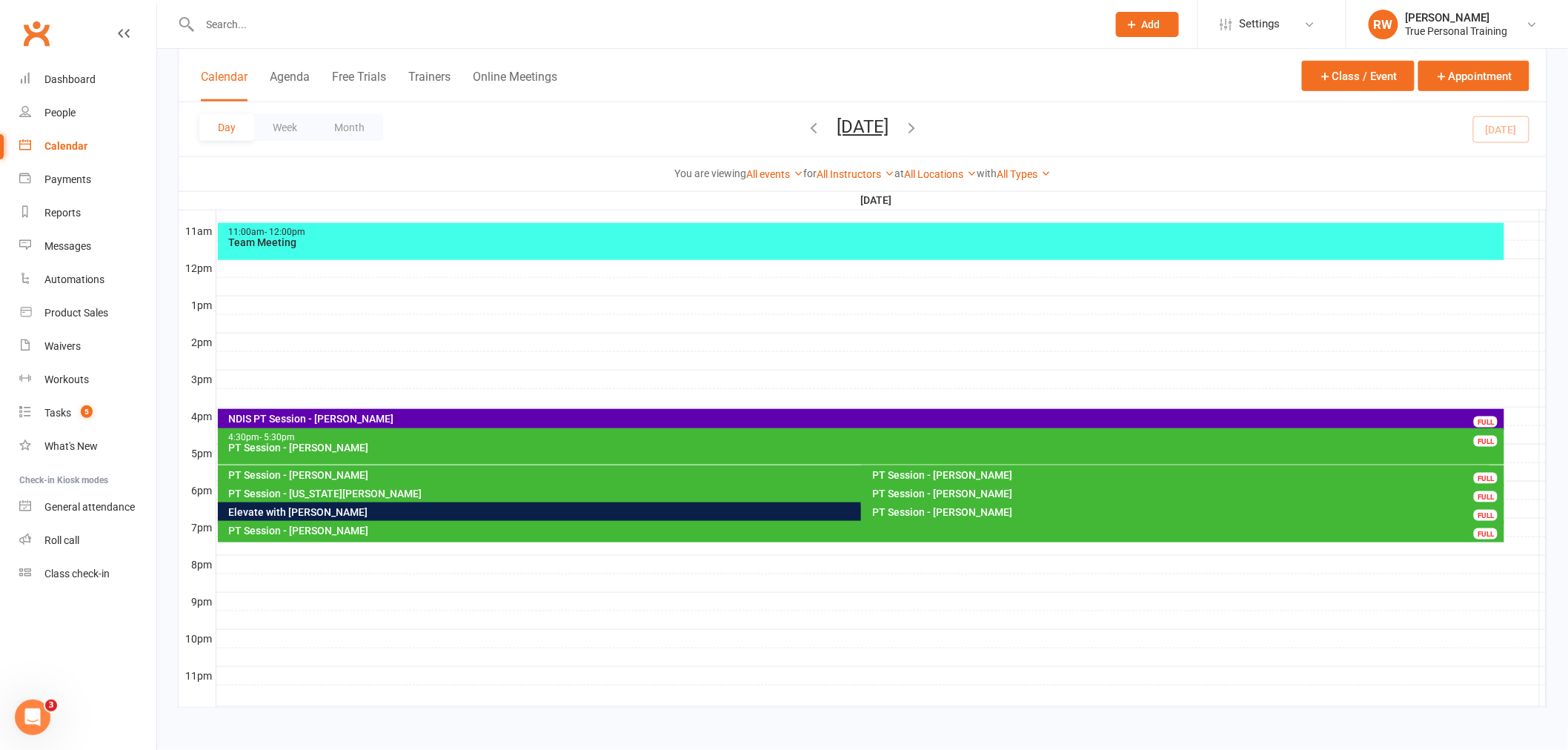
click at [979, 475] on div "PT Session - [PERSON_NAME]" at bounding box center [1186, 475] width 630 height 10
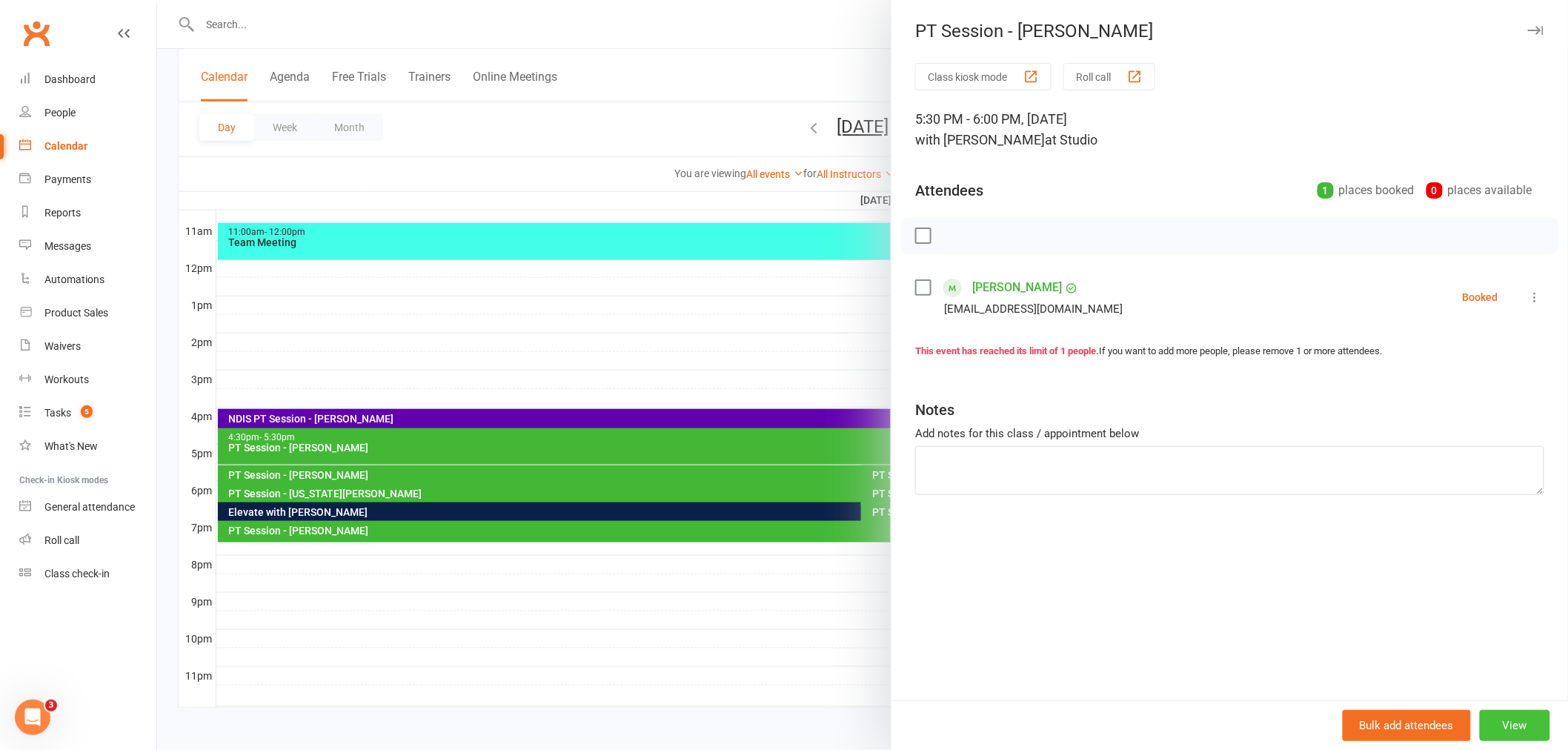
click at [1510, 724] on button "View" at bounding box center [1515, 725] width 70 height 31
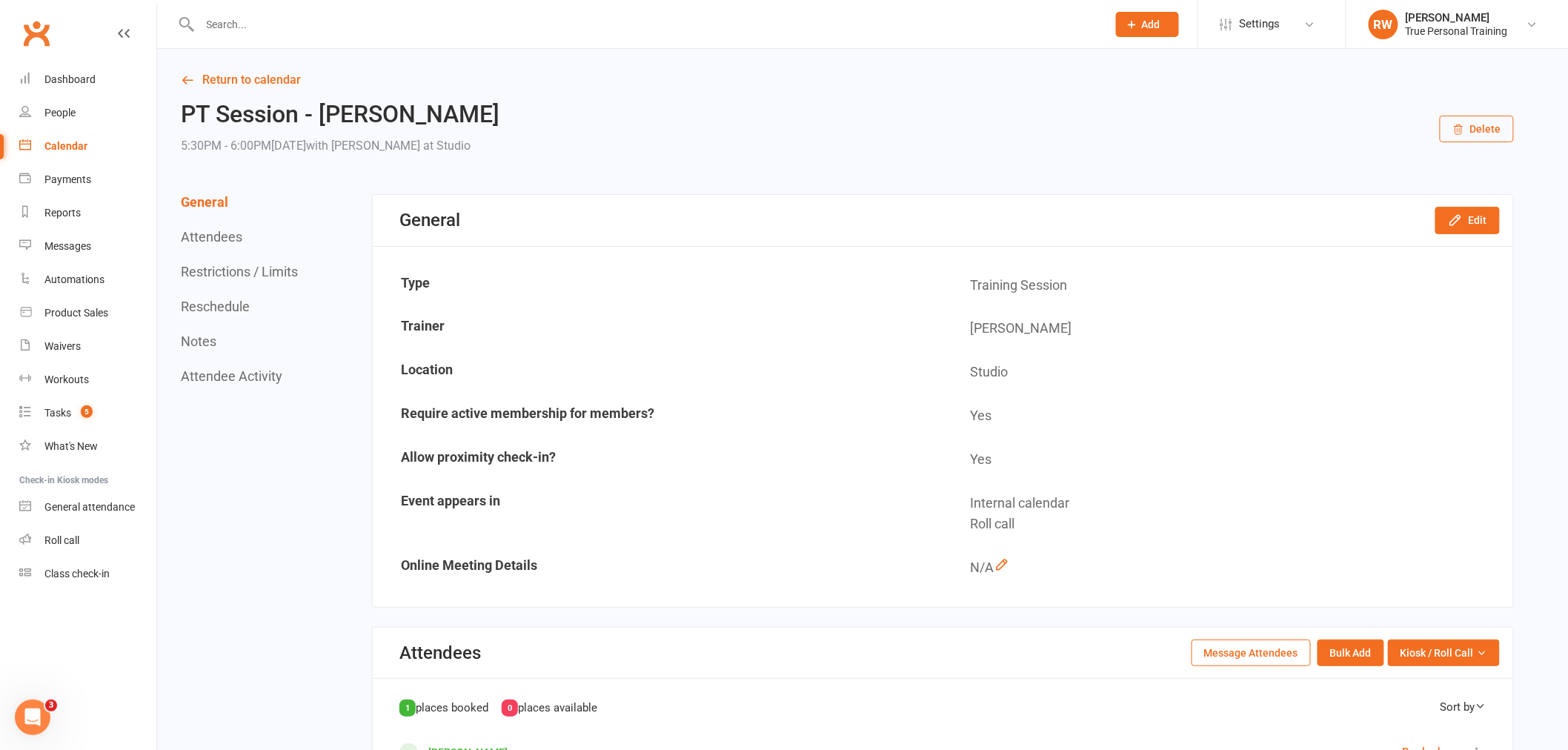
click at [1503, 127] on button "Delete" at bounding box center [1476, 128] width 74 height 26
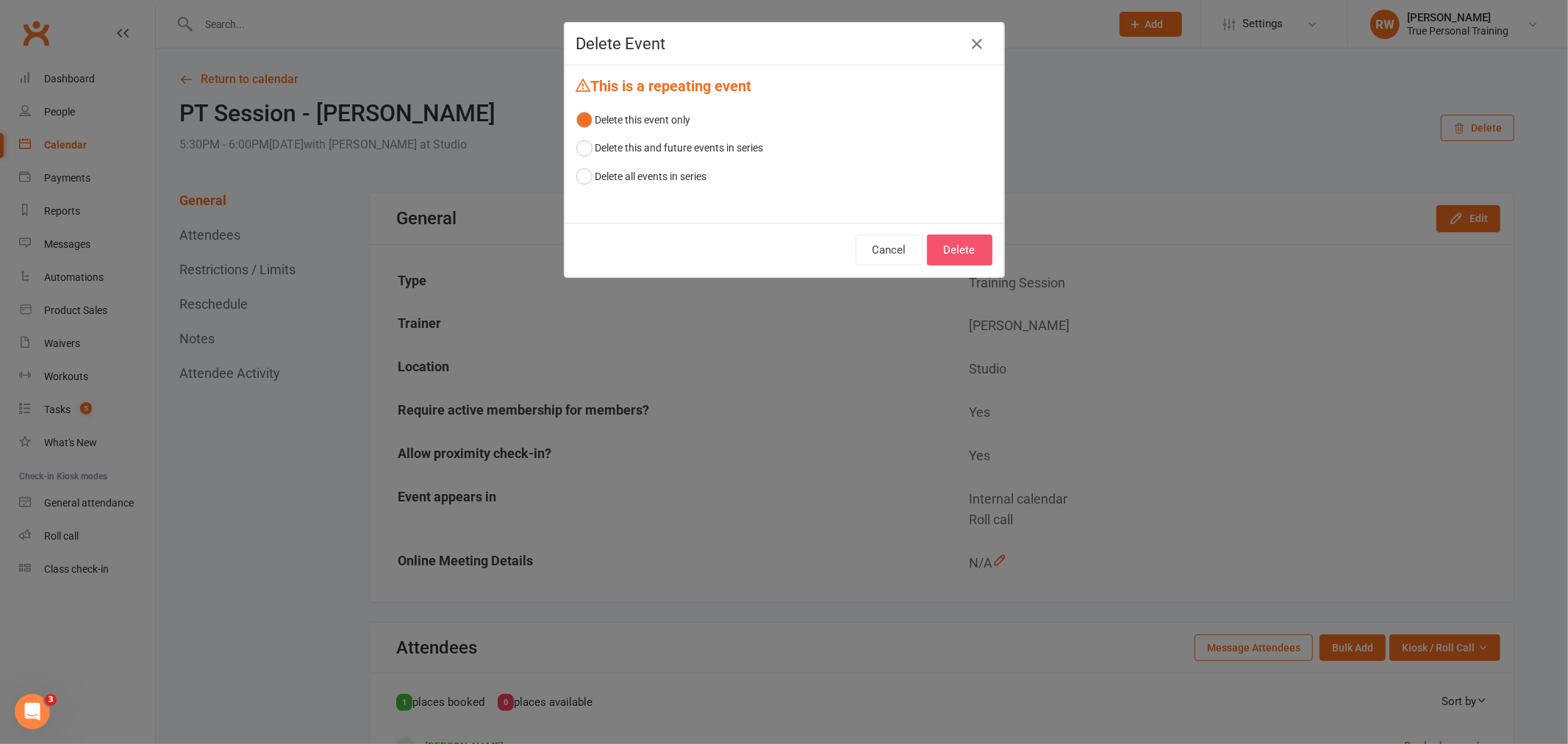
click at [974, 243] on button "Delete" at bounding box center [960, 250] width 66 height 31
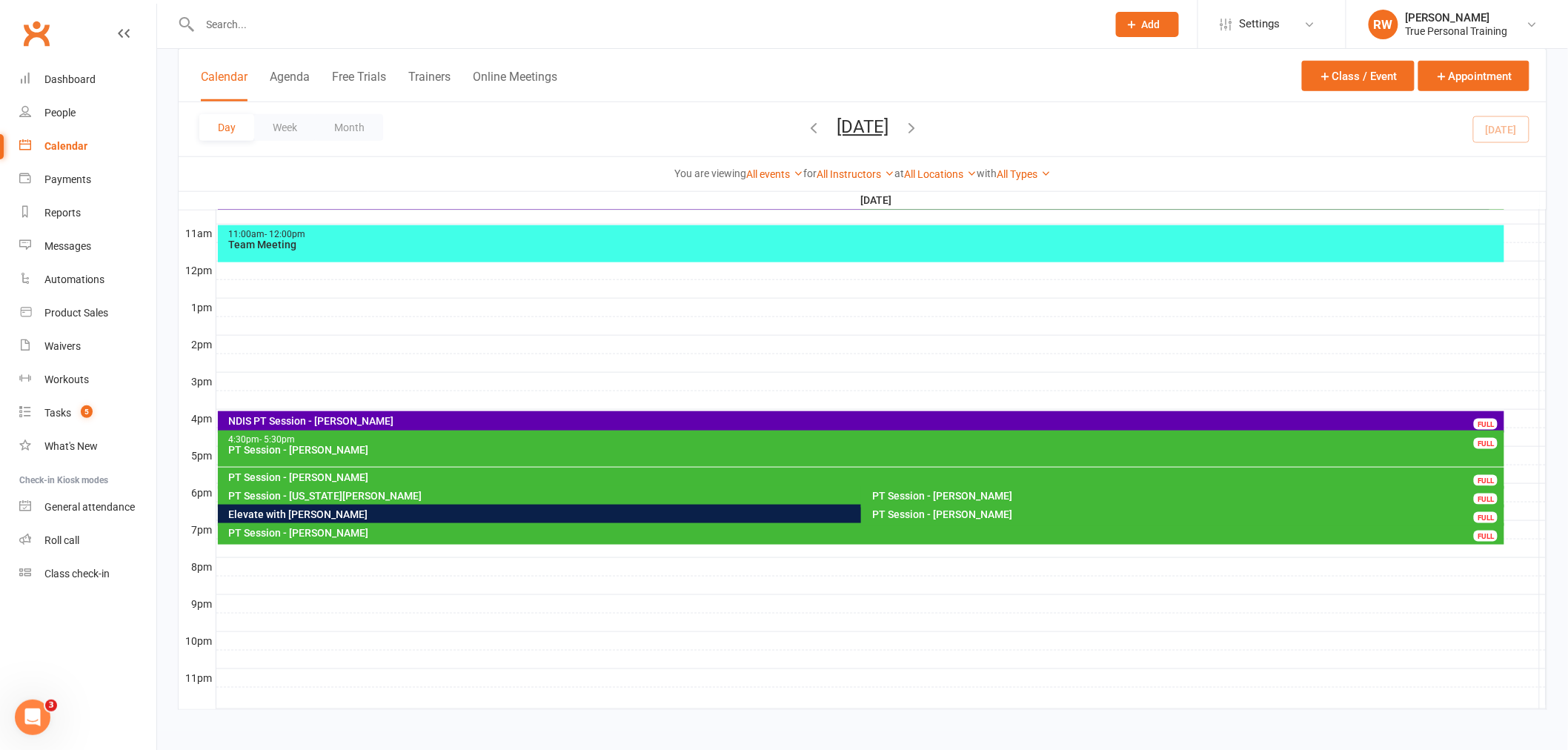
scroll to position [487, 0]
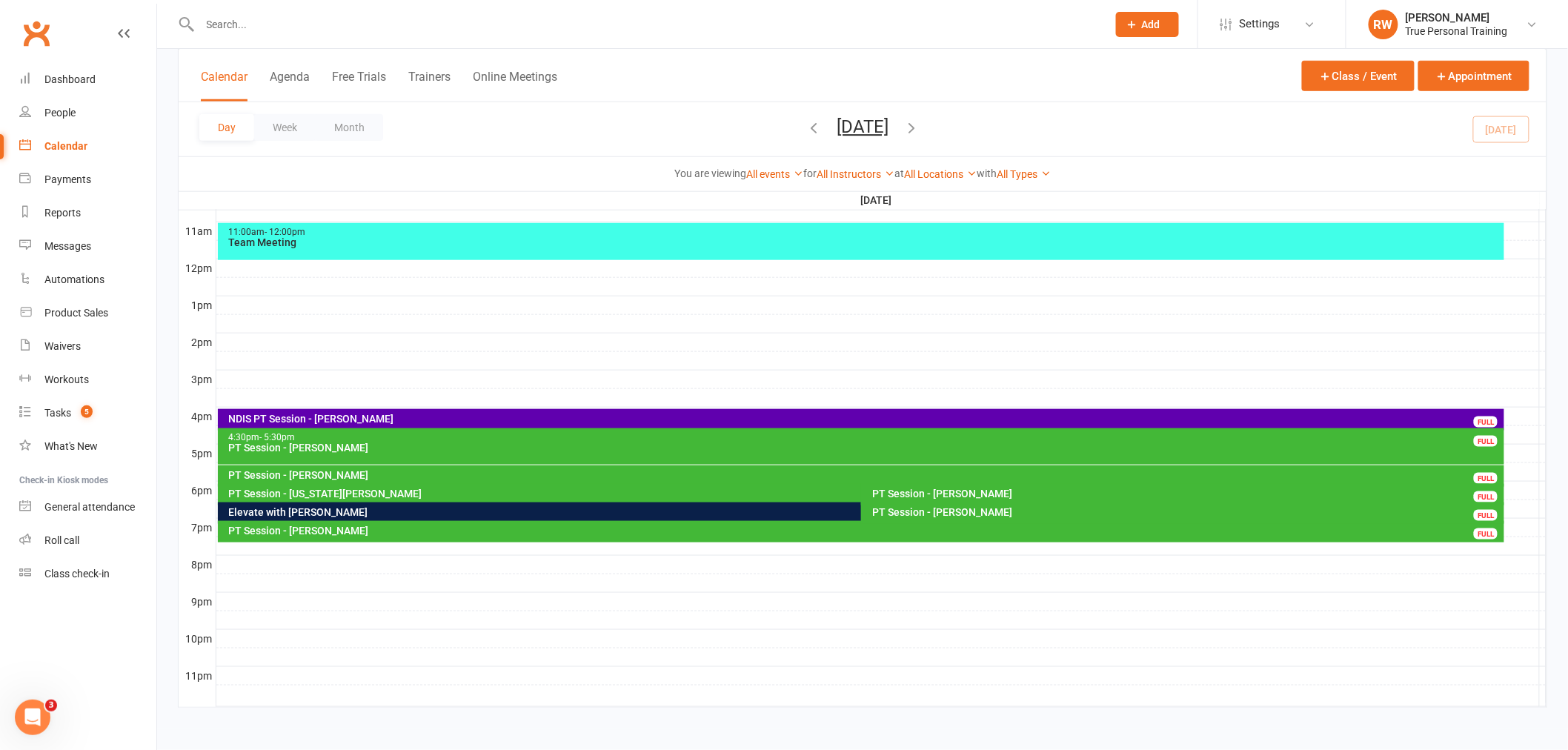
click at [312, 516] on div "Elevate with [PERSON_NAME]" at bounding box center [854, 513] width 1272 height 21
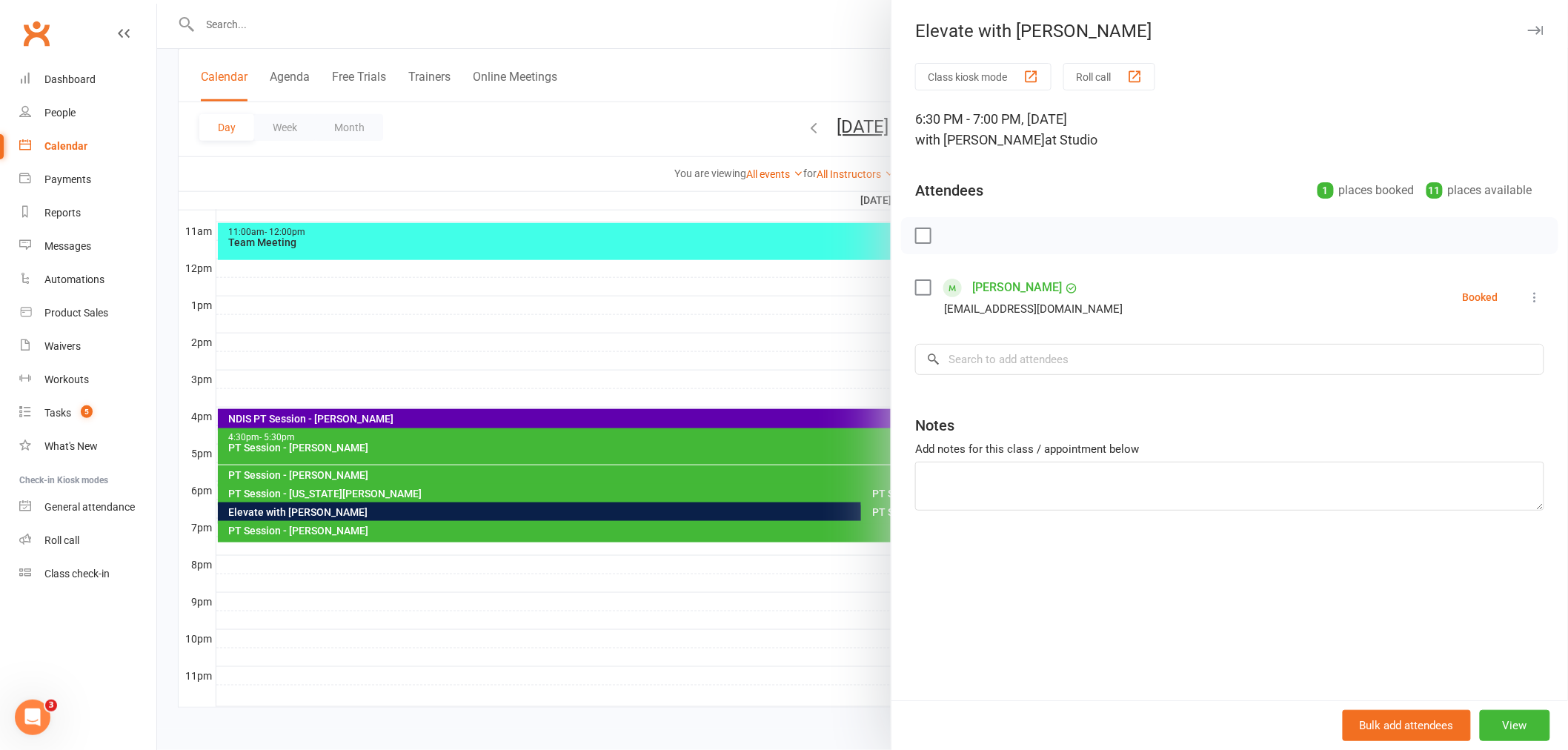
click at [502, 167] on div at bounding box center [862, 375] width 1411 height 750
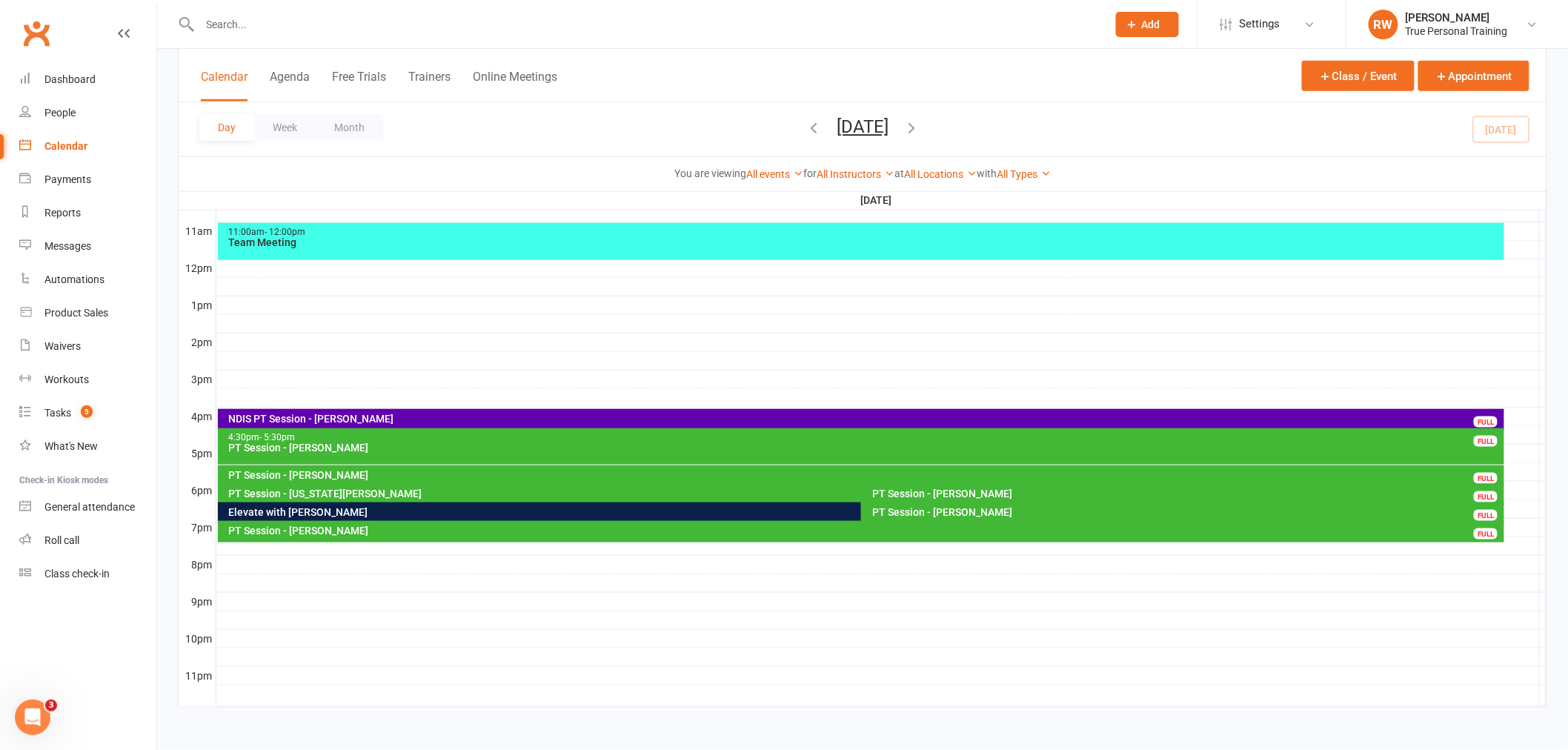
click at [920, 128] on icon "button" at bounding box center [911, 127] width 16 height 16
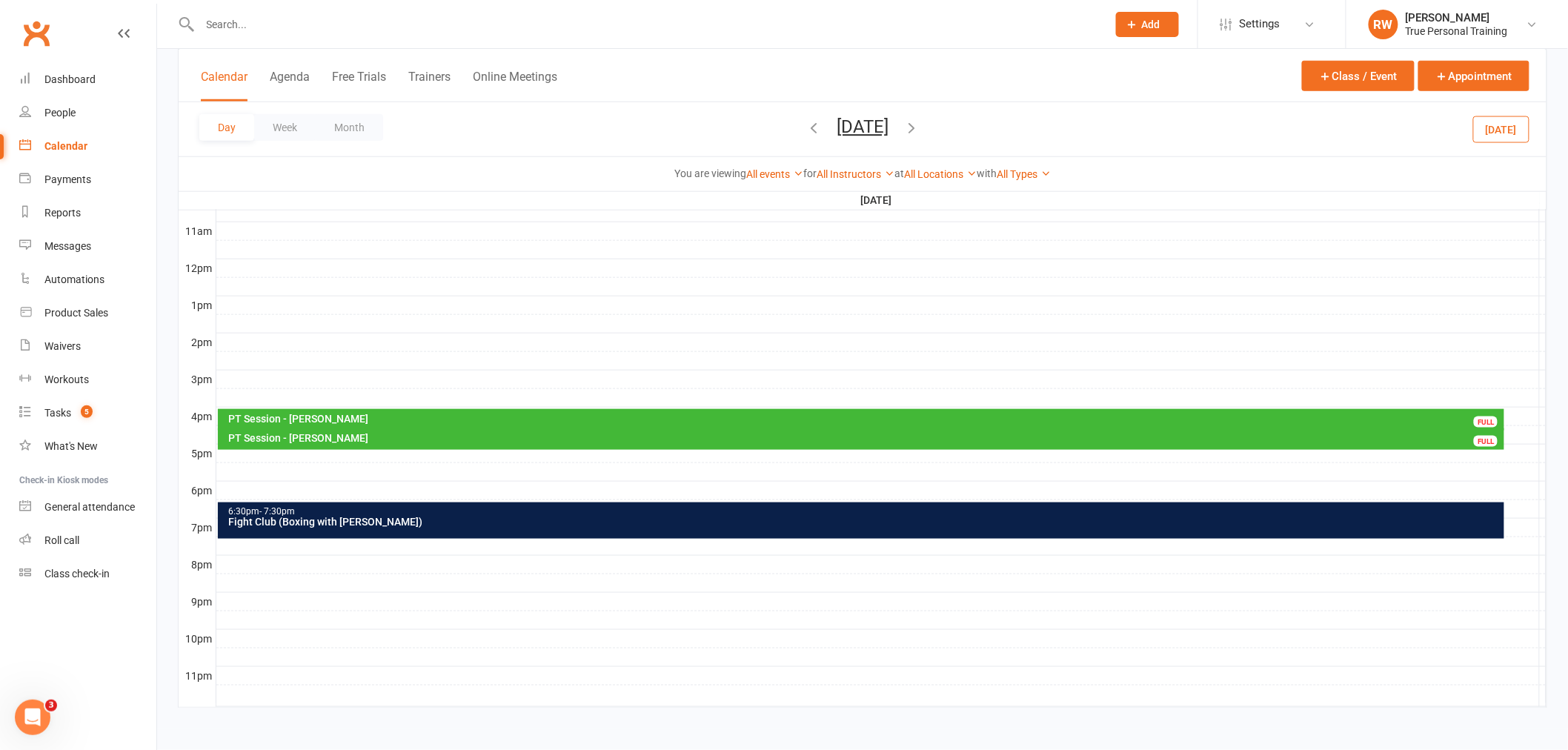
click at [243, 473] on div at bounding box center [881, 472] width 1331 height 18
click at [231, 439] on button "Add Appointment" at bounding box center [251, 440] width 86 height 18
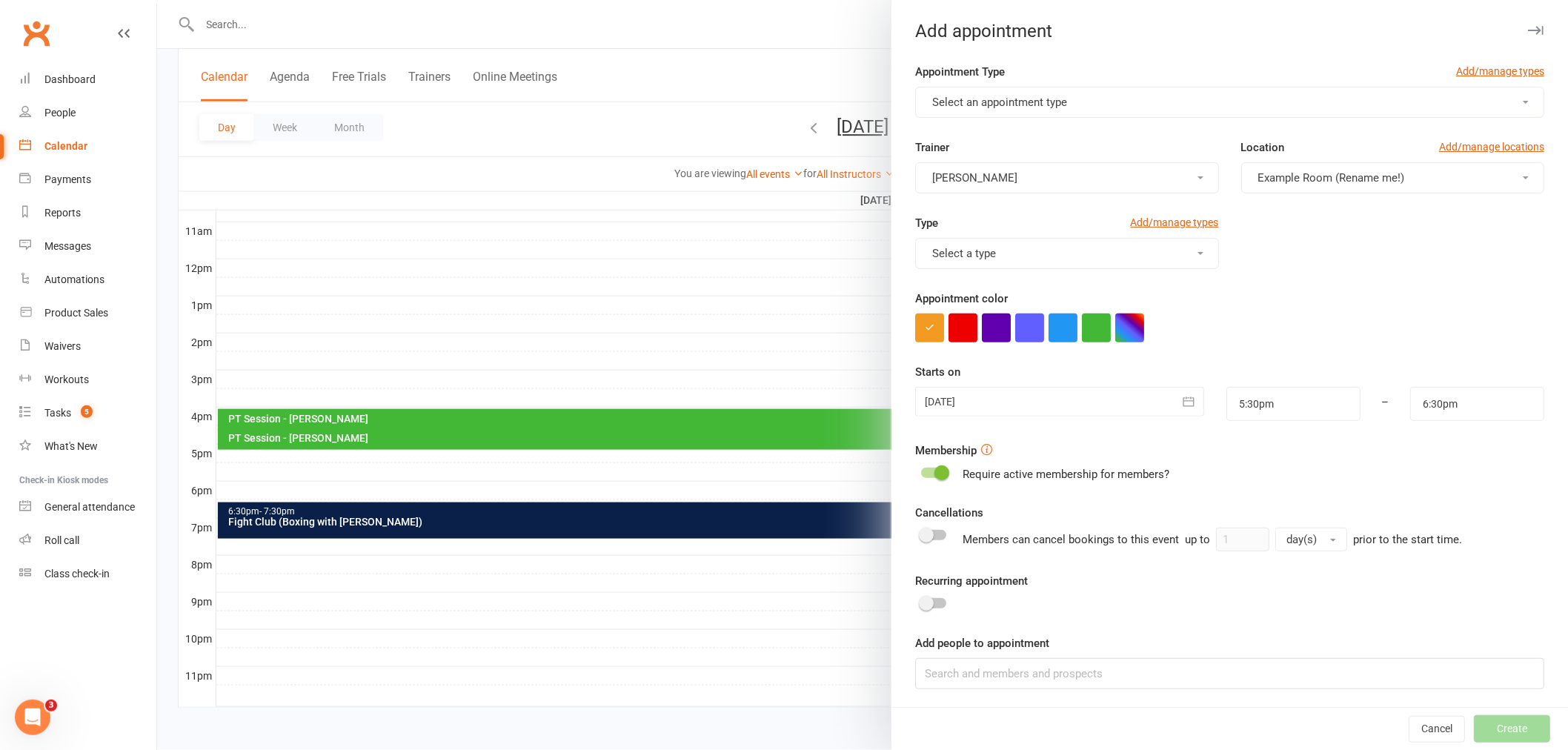
click at [1054, 92] on button "Select an appointment type" at bounding box center [1230, 102] width 629 height 31
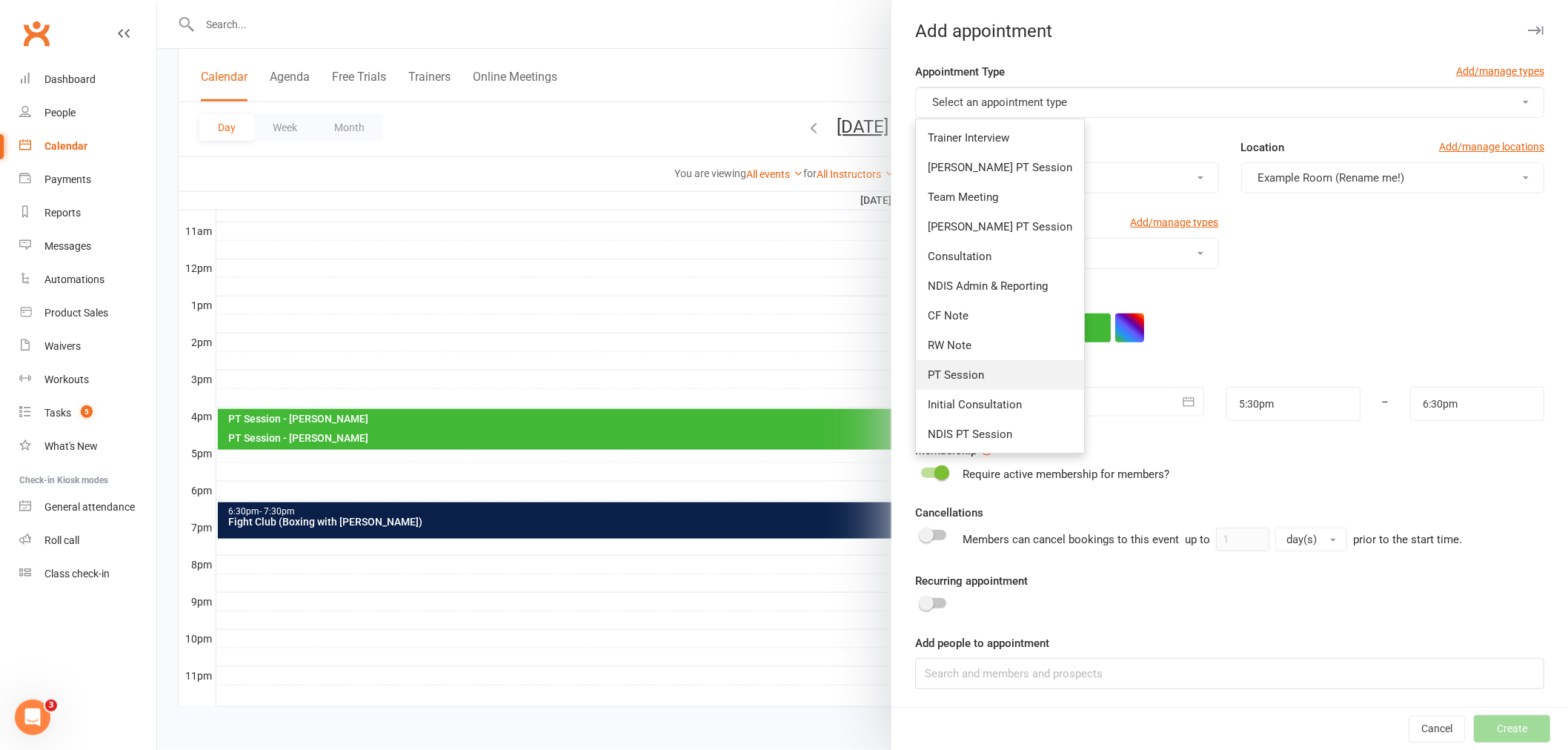
click at [989, 379] on link "PT Session" at bounding box center [1000, 375] width 168 height 30
type input "6:00pm"
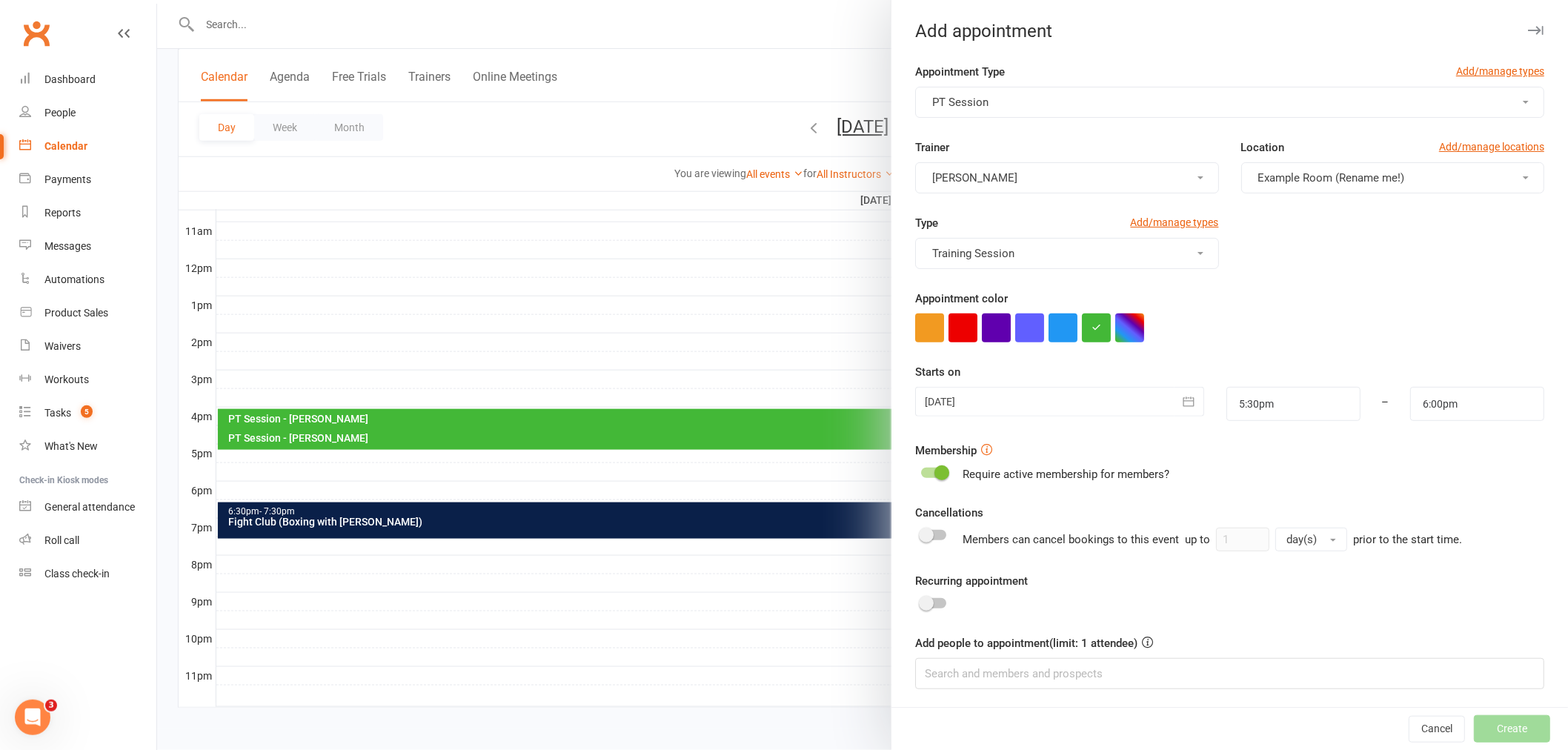
click at [1298, 171] on span "Example Room (Rename me!)" at bounding box center [1332, 178] width 147 height 14
click at [1264, 251] on link "Studio" at bounding box center [1327, 242] width 170 height 30
click at [1031, 675] on input at bounding box center [1230, 674] width 629 height 31
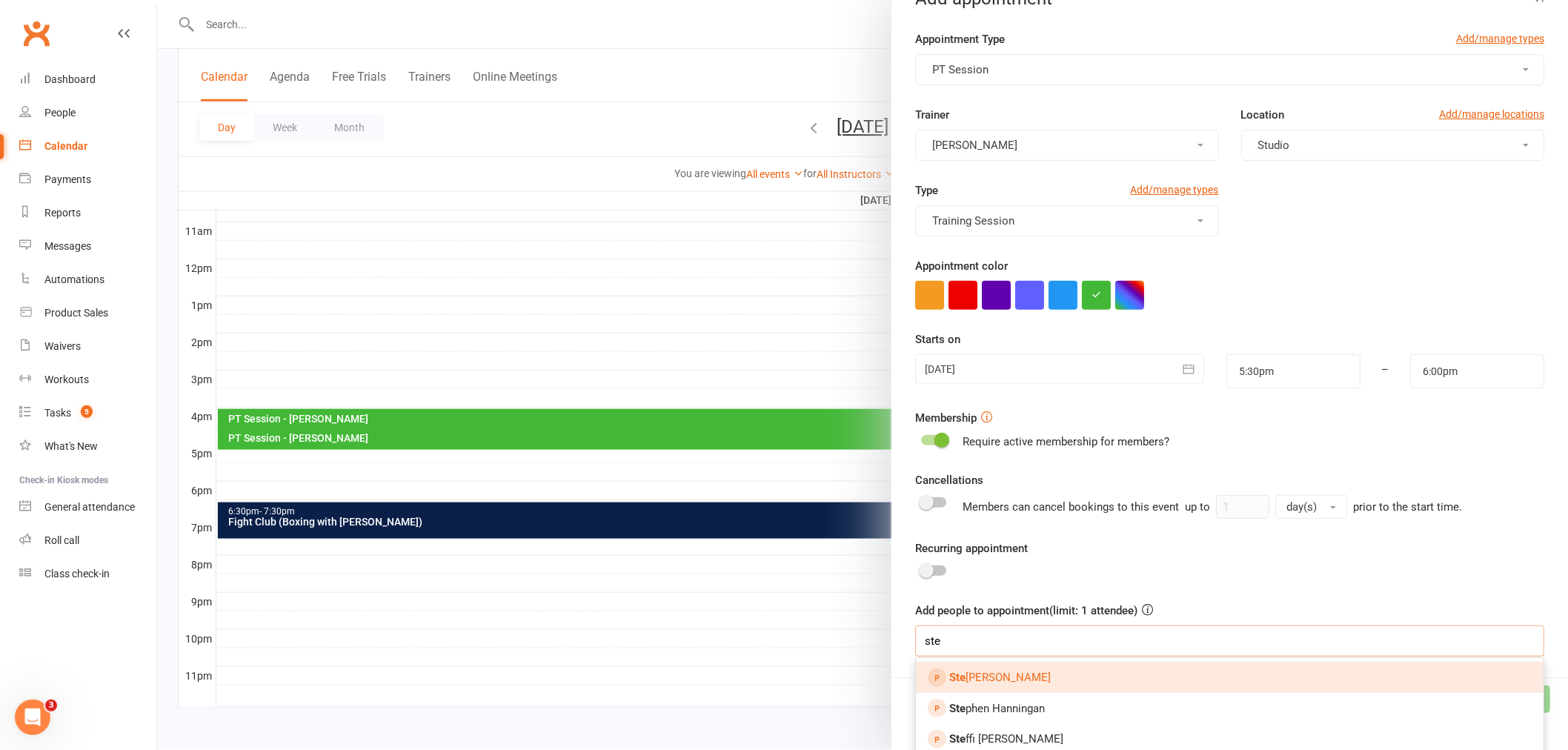
scroll to position [42, 0]
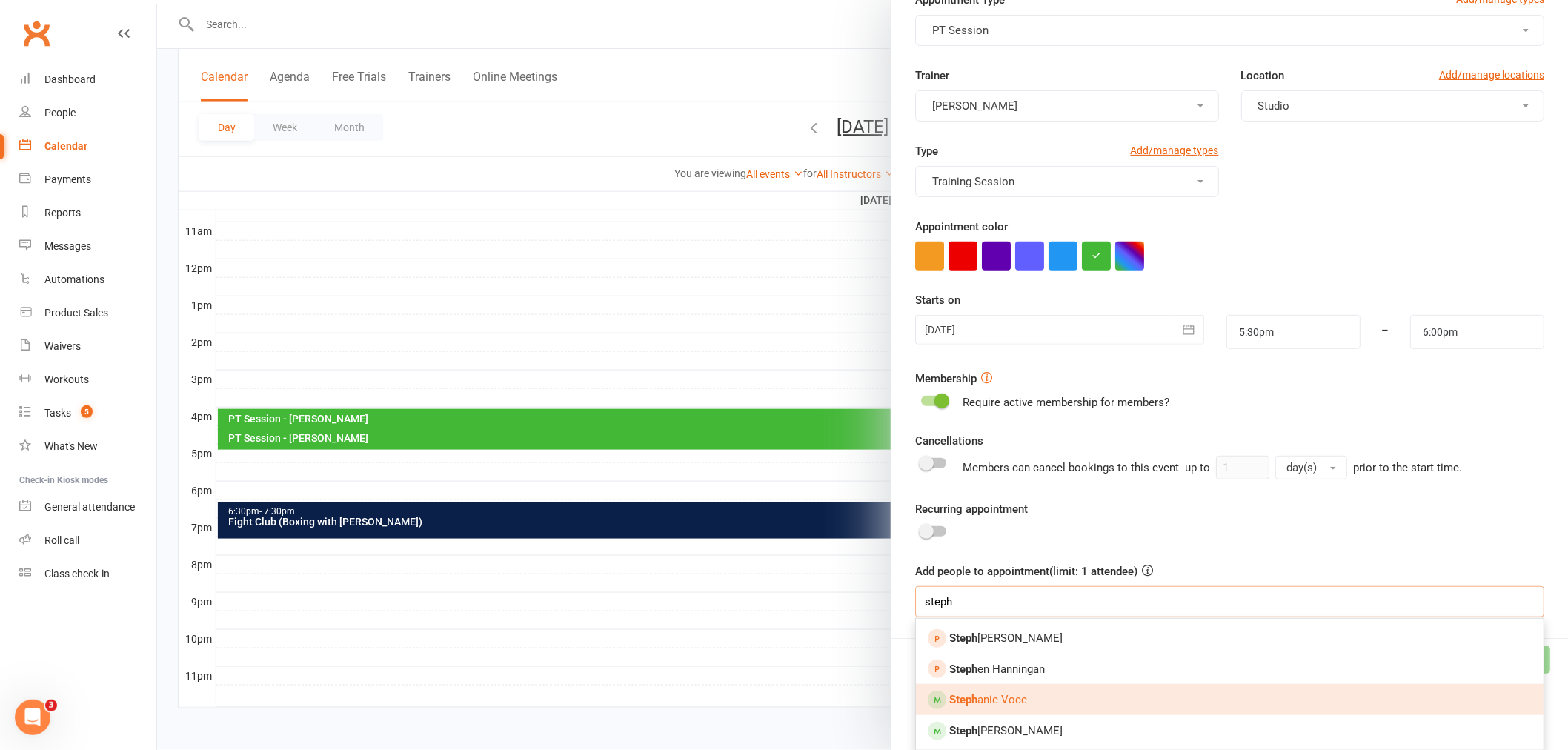
type input "steph"
click at [1024, 692] on link "Steph anie Voce" at bounding box center [1230, 699] width 628 height 31
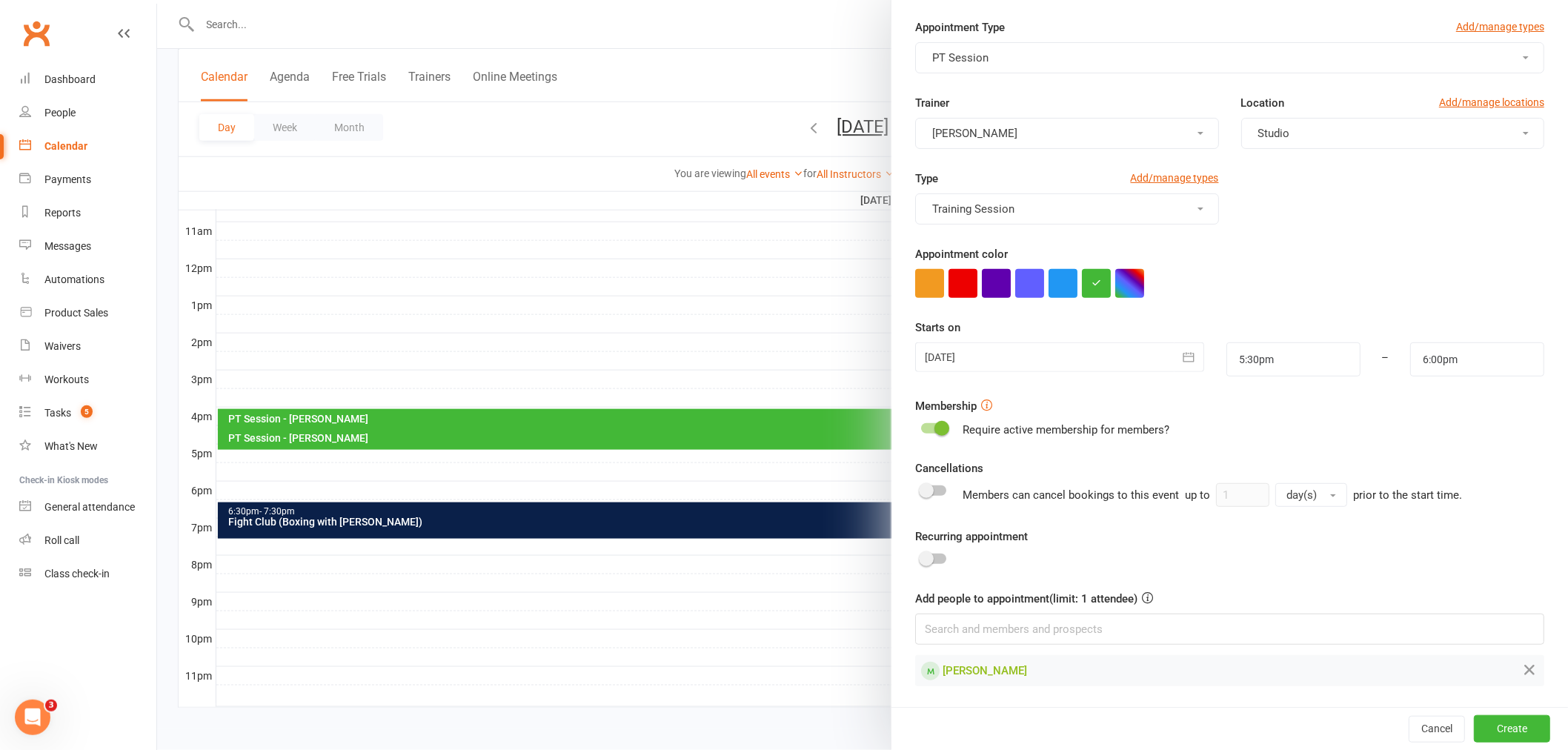
click at [1160, 553] on div "Recurring appointment" at bounding box center [1230, 548] width 629 height 42
click at [1484, 731] on button "Create" at bounding box center [1512, 728] width 76 height 26
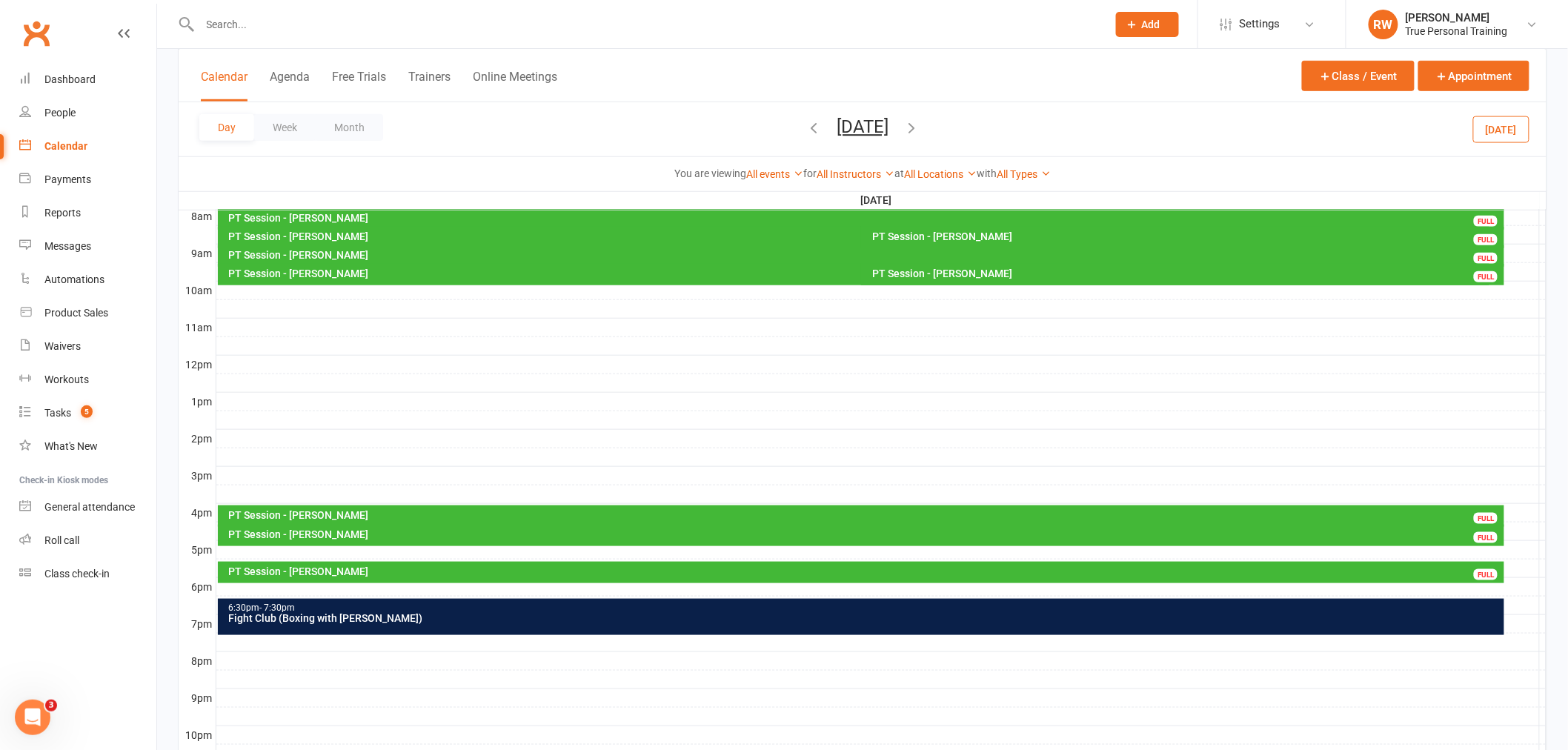
scroll to position [240, 0]
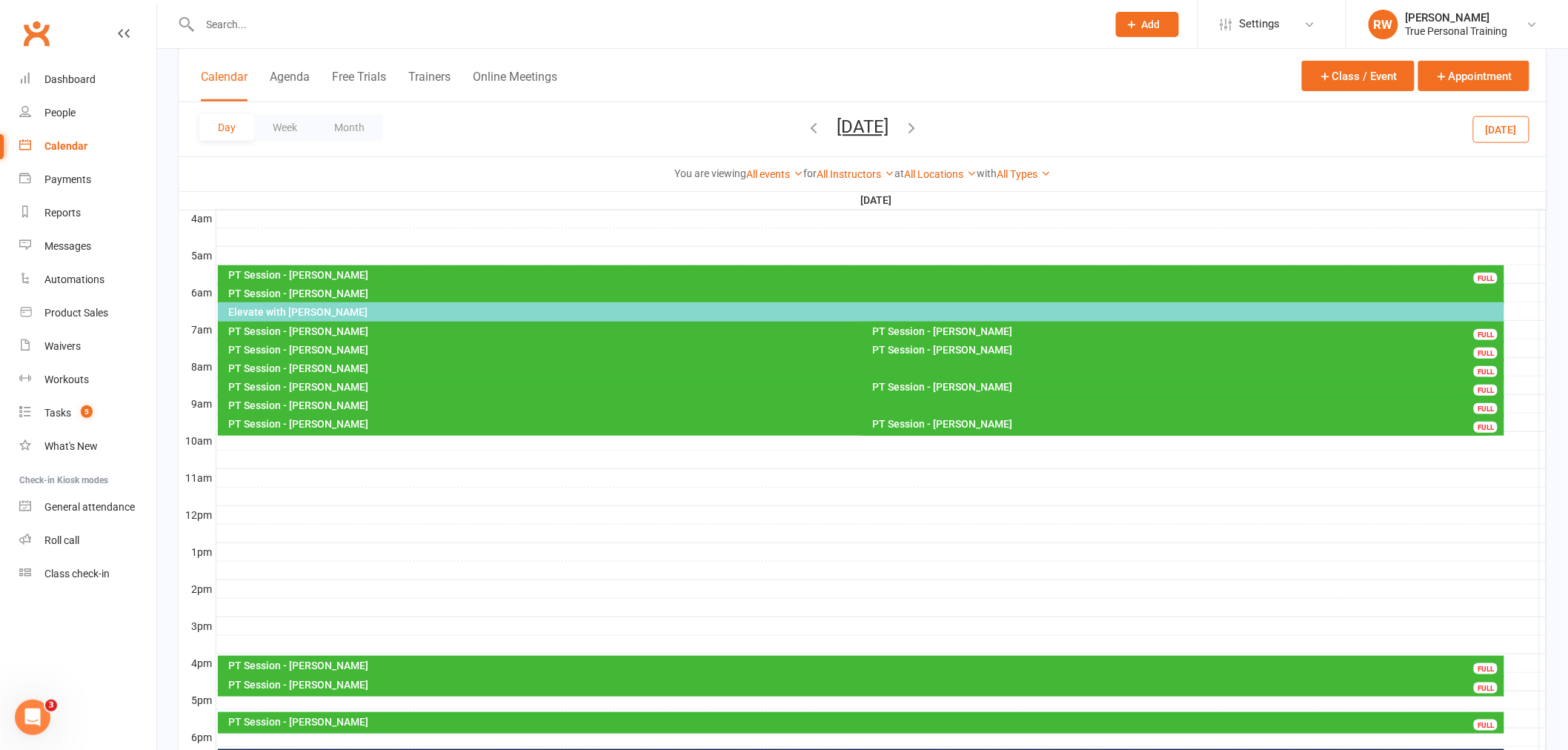
click at [880, 128] on button "[DATE]" at bounding box center [862, 126] width 52 height 20
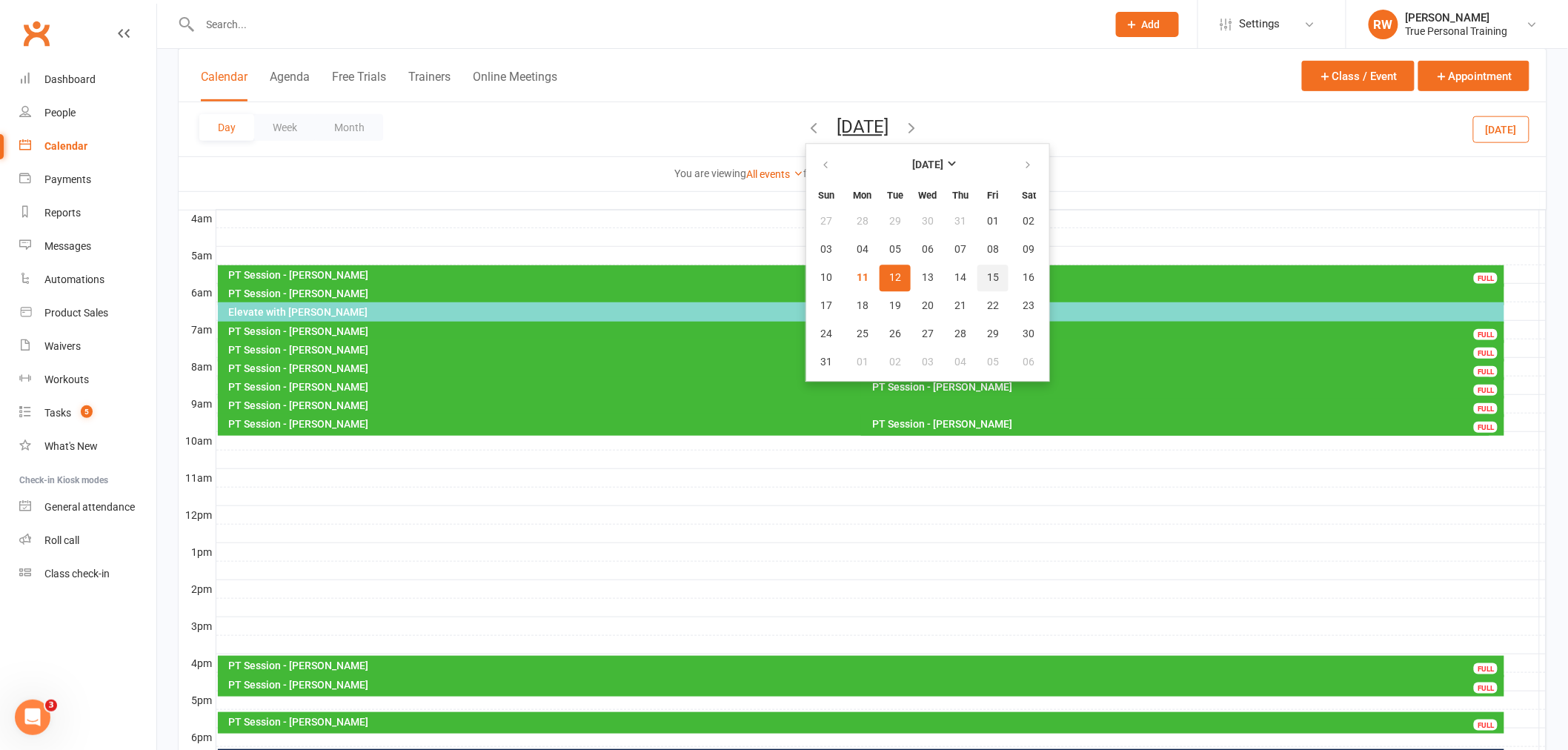
click at [977, 276] on button "15" at bounding box center [993, 277] width 31 height 26
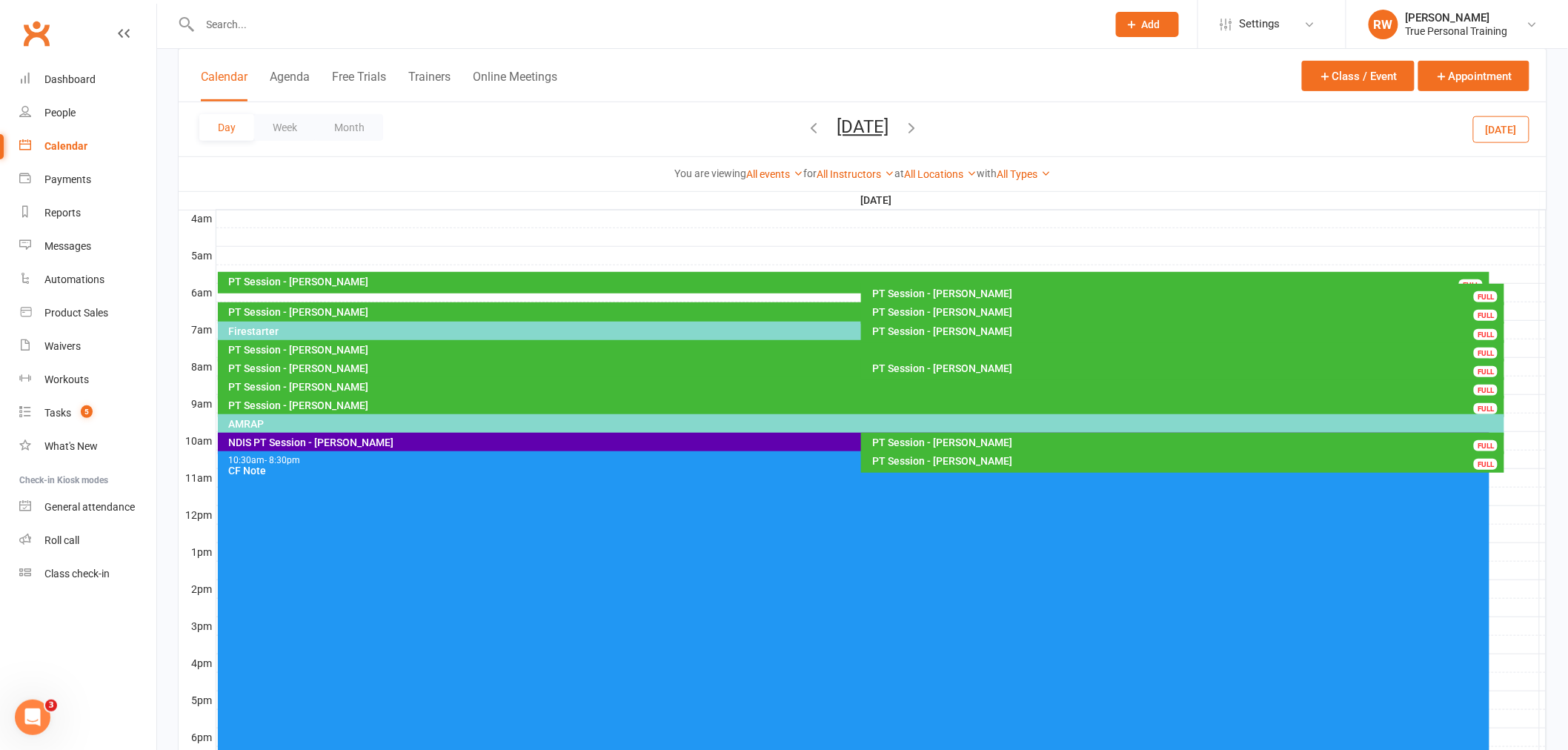
click at [806, 133] on icon "button" at bounding box center [814, 127] width 16 height 16
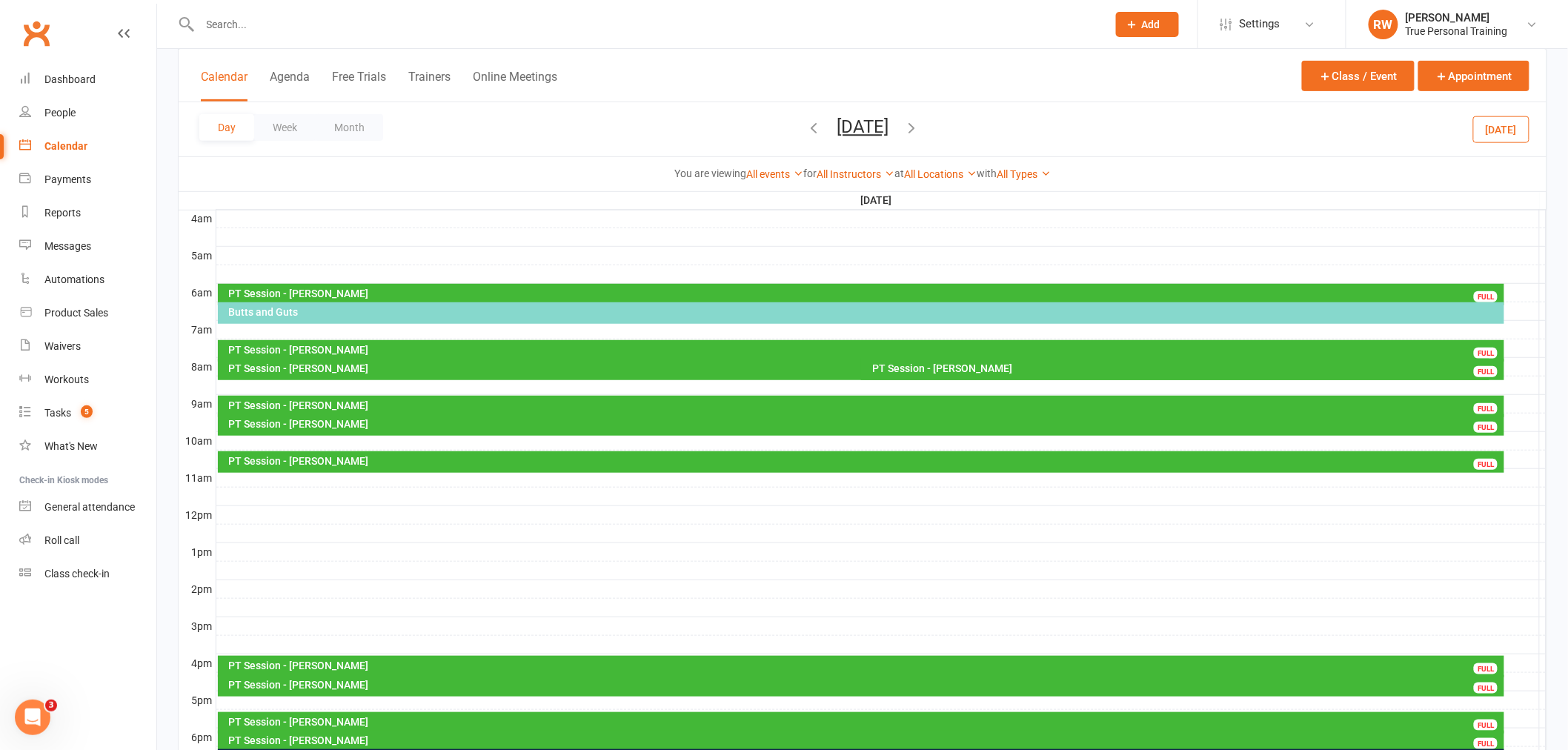
click at [806, 134] on icon "button" at bounding box center [814, 127] width 16 height 16
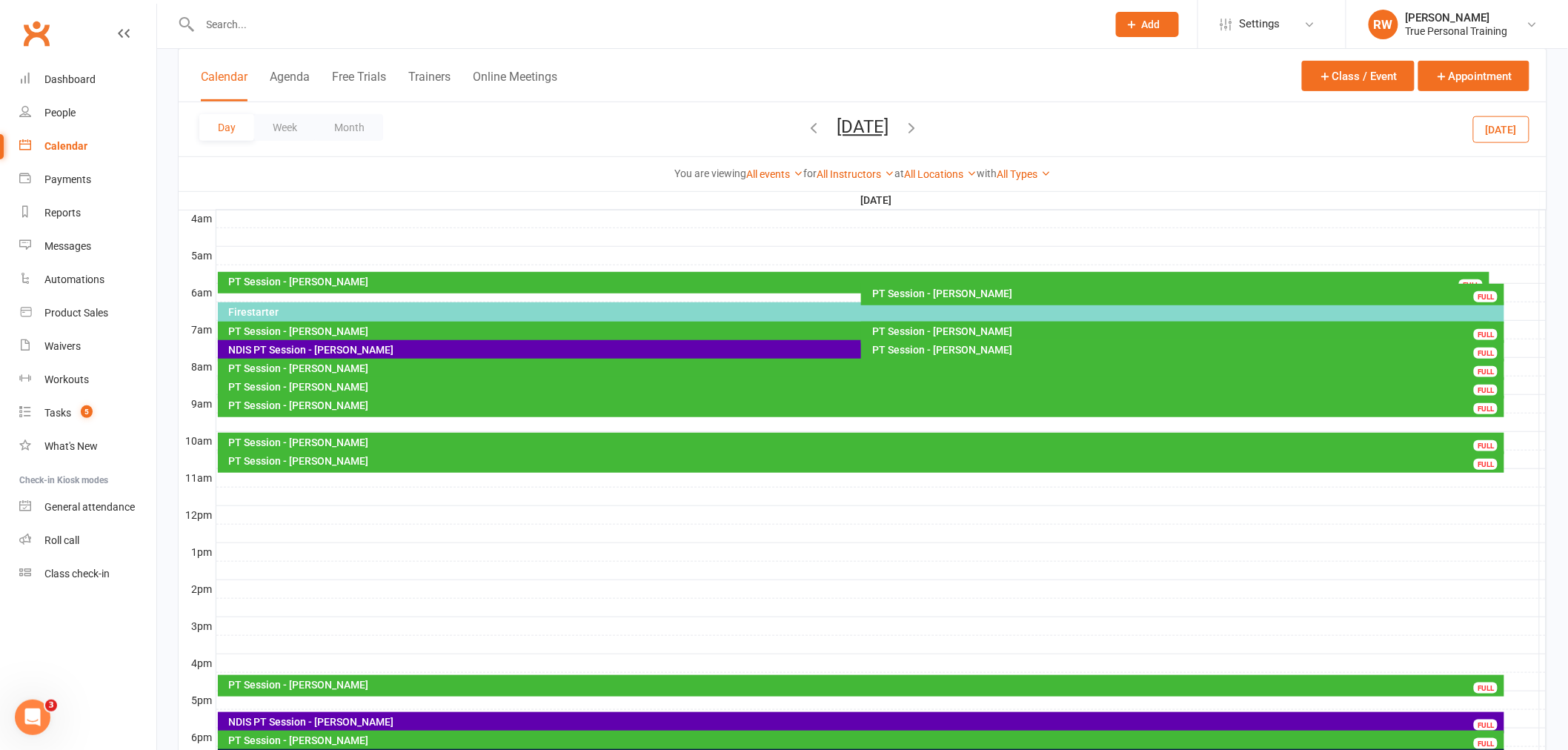
click at [578, 163] on div "You are viewing All events All events Empty events Full events Non-empty events…" at bounding box center [863, 174] width 1368 height 34
click at [289, 135] on button "Week" at bounding box center [285, 127] width 62 height 26
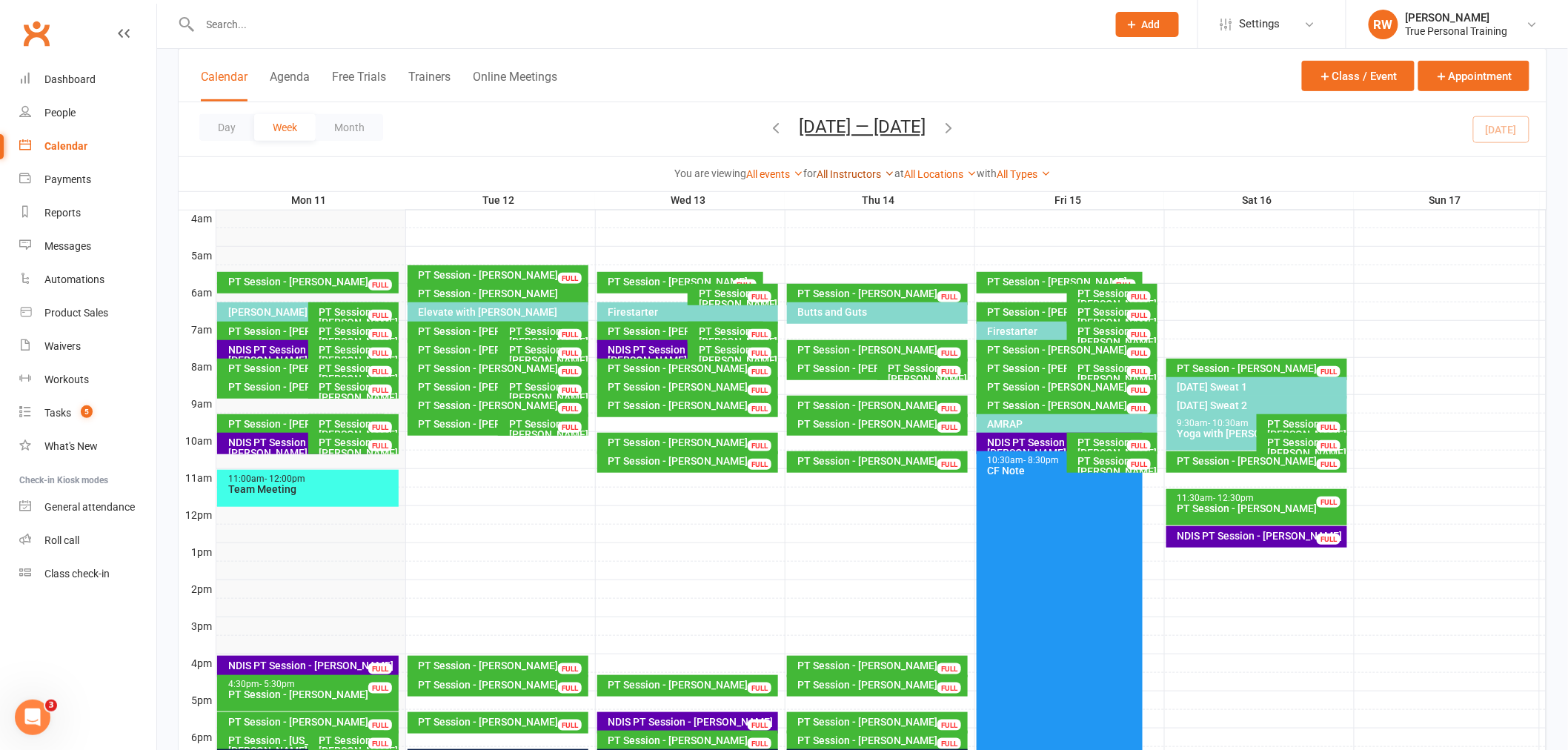
click at [835, 174] on link "All Instructors" at bounding box center [856, 174] width 78 height 12
click at [815, 221] on link "[PERSON_NAME]" at bounding box center [820, 231] width 147 height 30
